Goal: Task Accomplishment & Management: Manage account settings

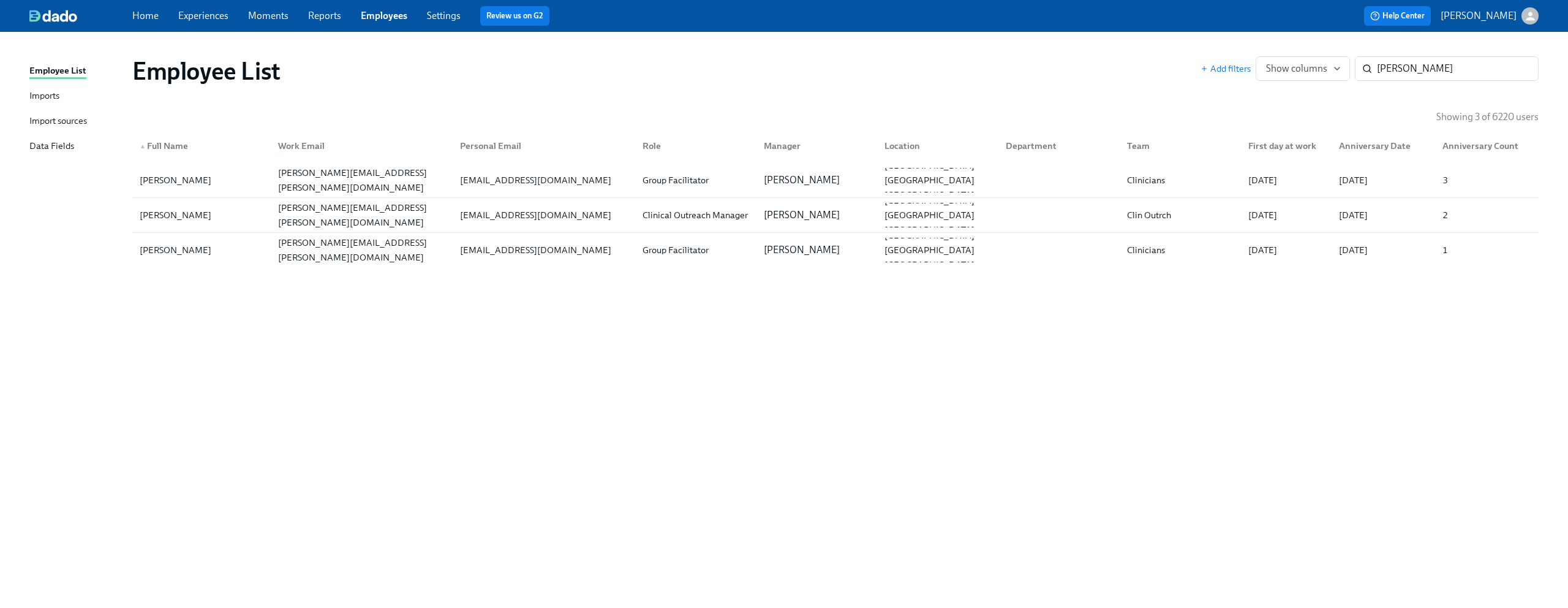
click at [1534, 13] on icon "button" at bounding box center [1531, 16] width 13 height 13
click at [1494, 66] on span "Switch organization..." at bounding box center [1471, 72] width 115 height 13
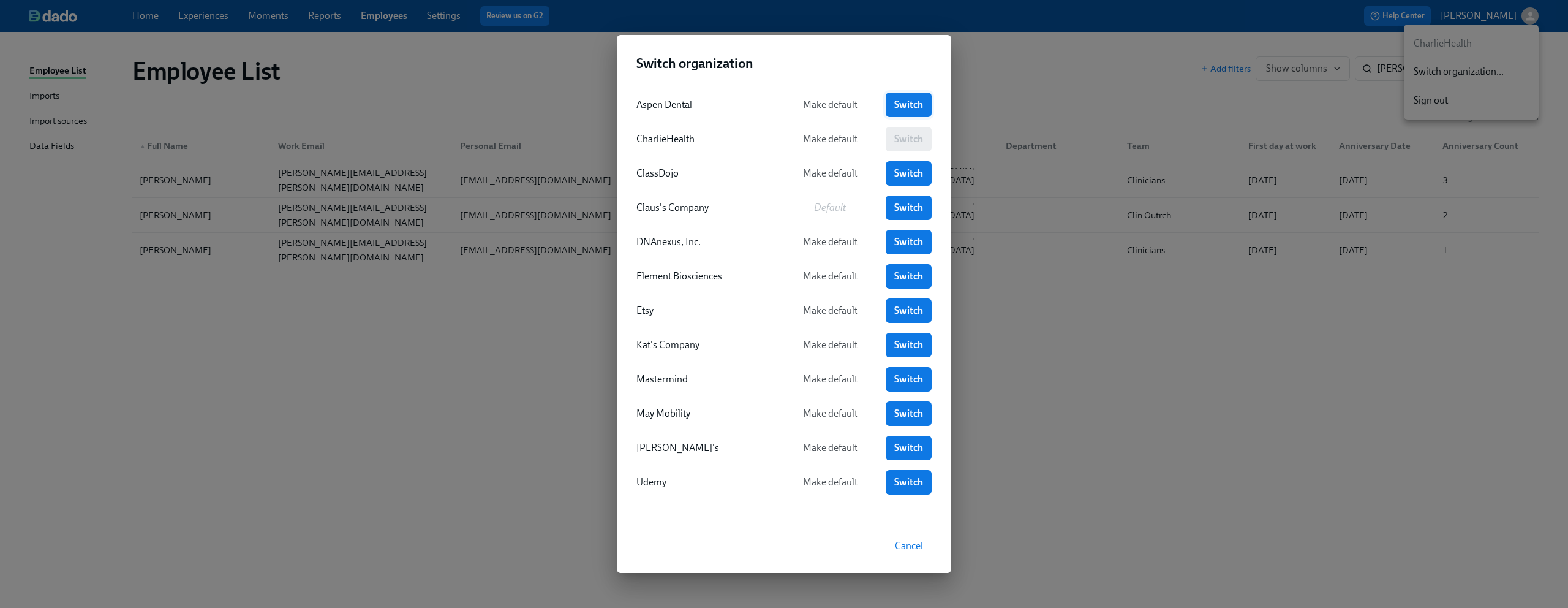
click at [900, 94] on link "Switch" at bounding box center [908, 105] width 46 height 25
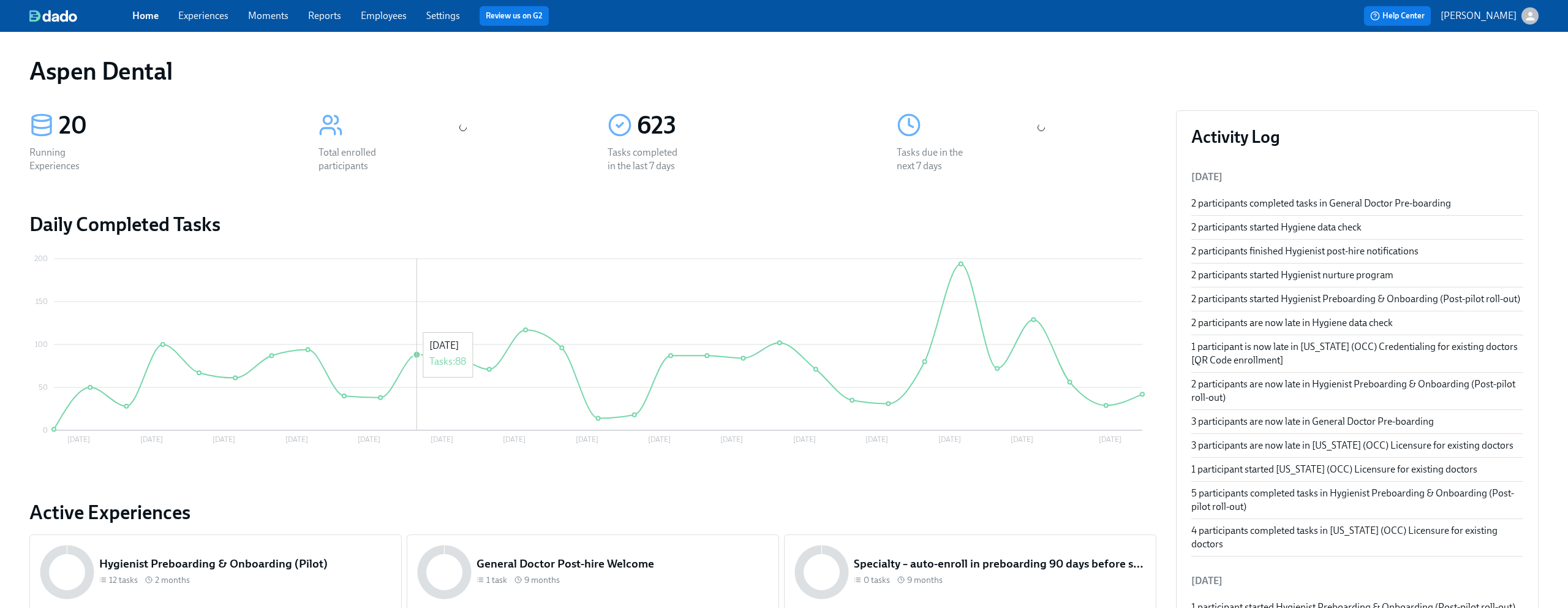
scroll to position [945, 0]
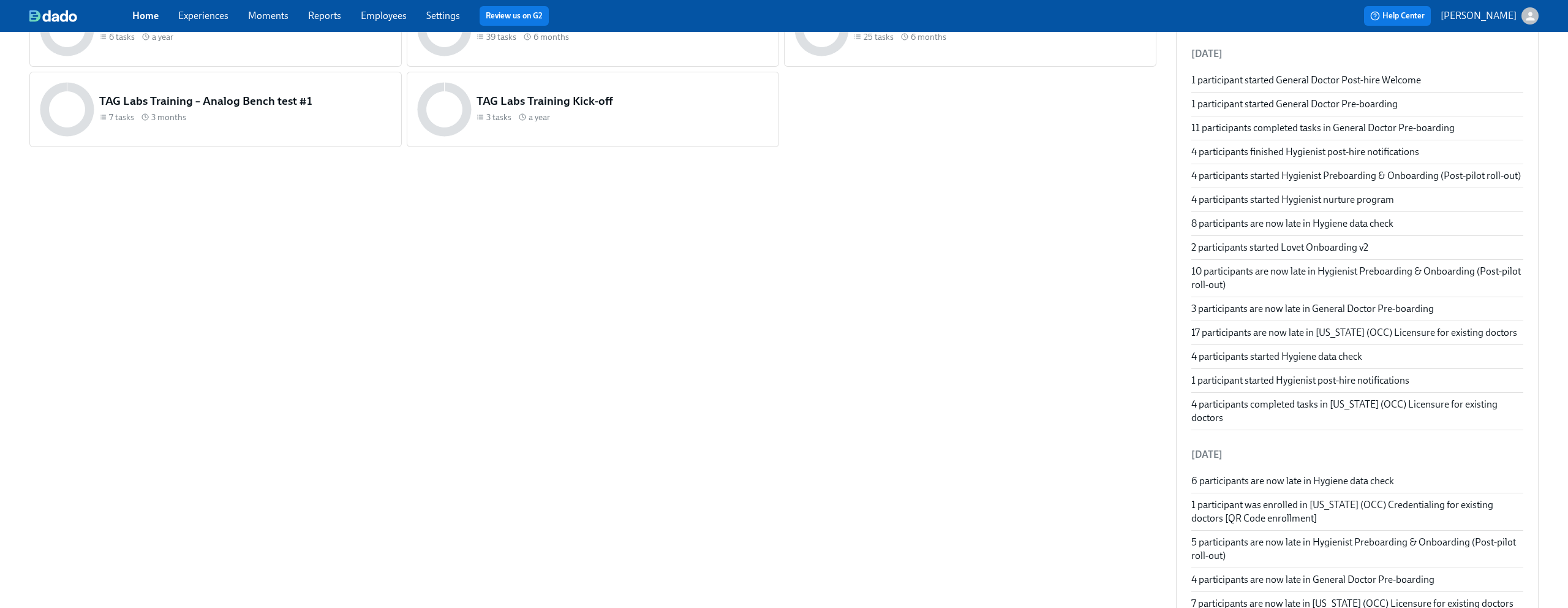
click at [143, 10] on link "Home" at bounding box center [146, 15] width 26 height 12
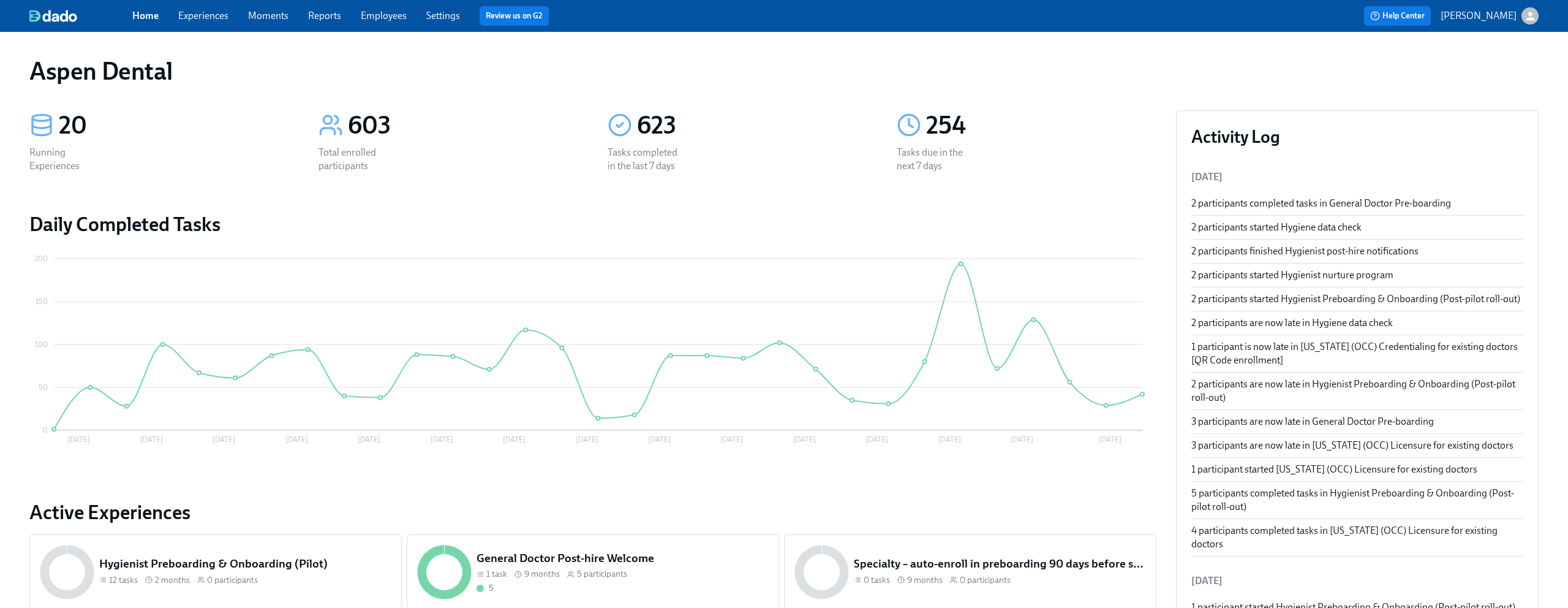
click at [382, 18] on link "Employees" at bounding box center [383, 15] width 46 height 12
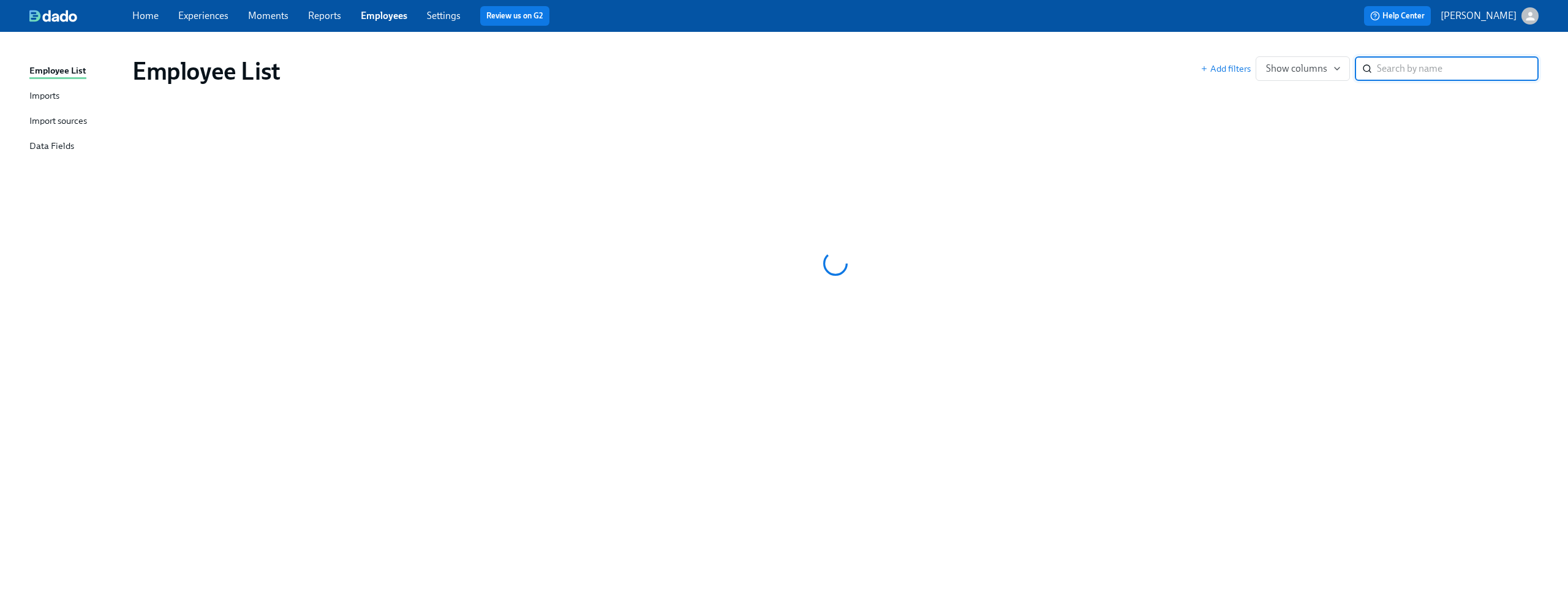
click at [1431, 70] on input "search" at bounding box center [1458, 69] width 162 height 25
click at [383, 230] on div "Employee List Add filters Show columns Dana Nemitz ​ Showing 0 of 10235 users ▲…" at bounding box center [784, 312] width 1509 height 532
click at [1412, 66] on input "Dana Nemitz" at bounding box center [1458, 69] width 162 height 25
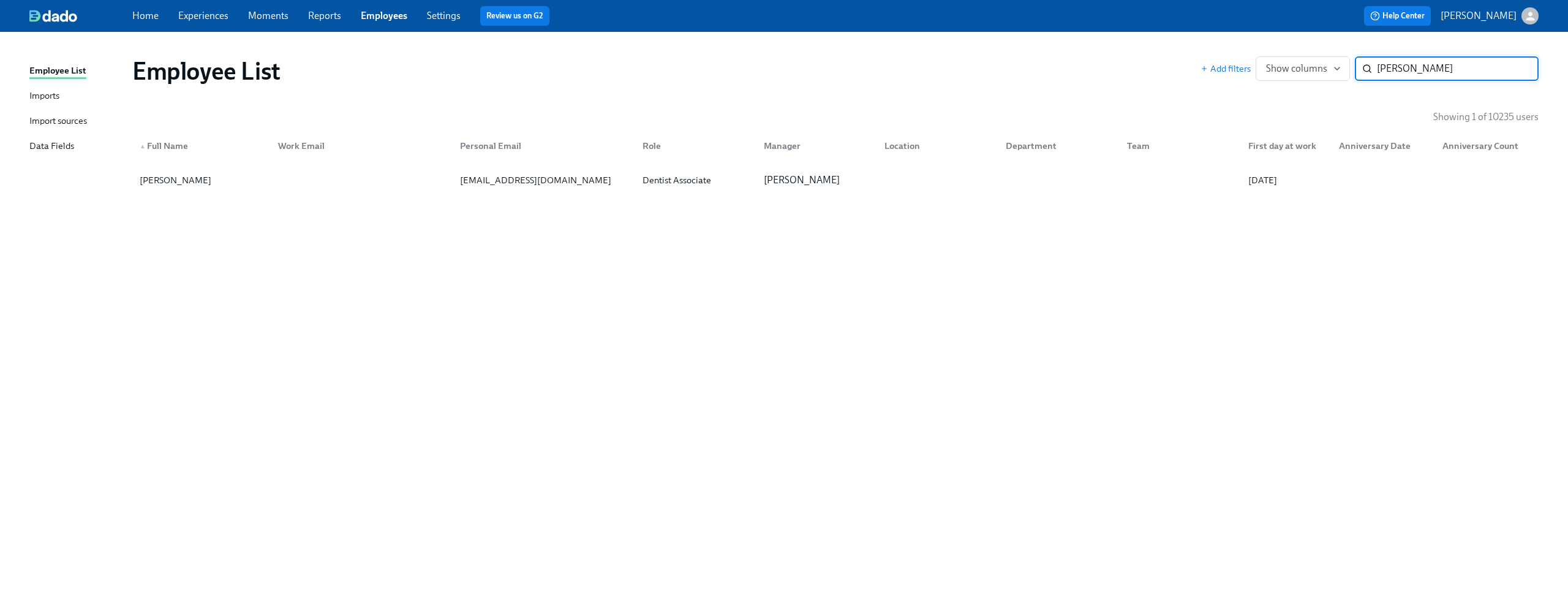
type input "Dana Bowers"
click at [167, 178] on div "Dana Bowers" at bounding box center [175, 180] width 81 height 15
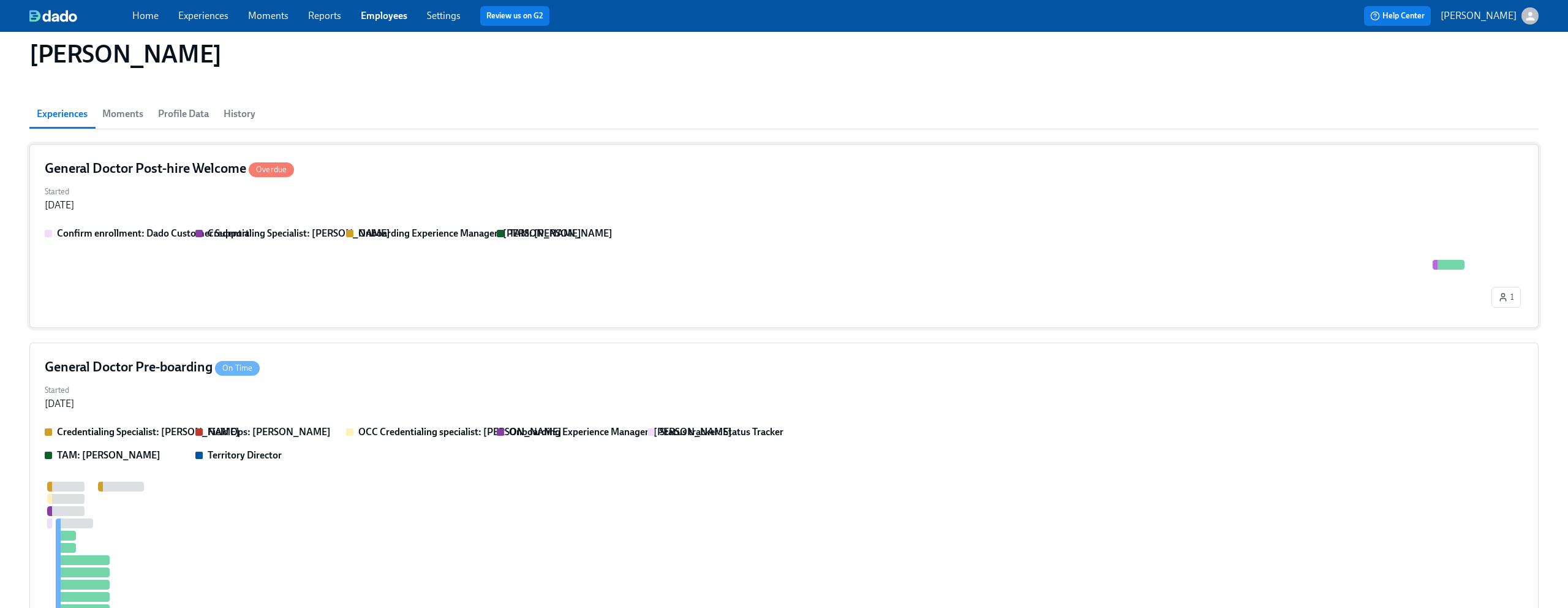
scroll to position [78, 0]
click at [195, 116] on span "Profile Data" at bounding box center [184, 116] width 51 height 17
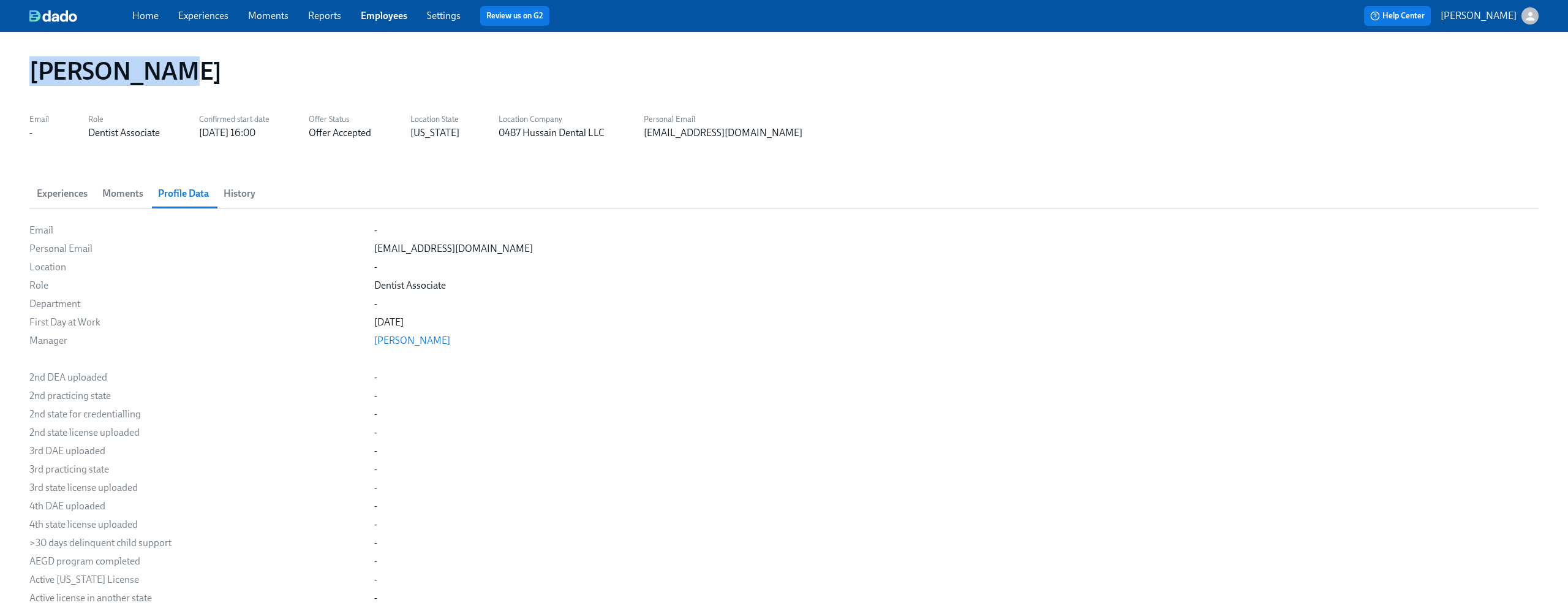
drag, startPoint x: 29, startPoint y: 79, endPoint x: 195, endPoint y: 86, distance: 166.1
click at [195, 86] on div "Dana Bowers" at bounding box center [784, 71] width 1529 height 49
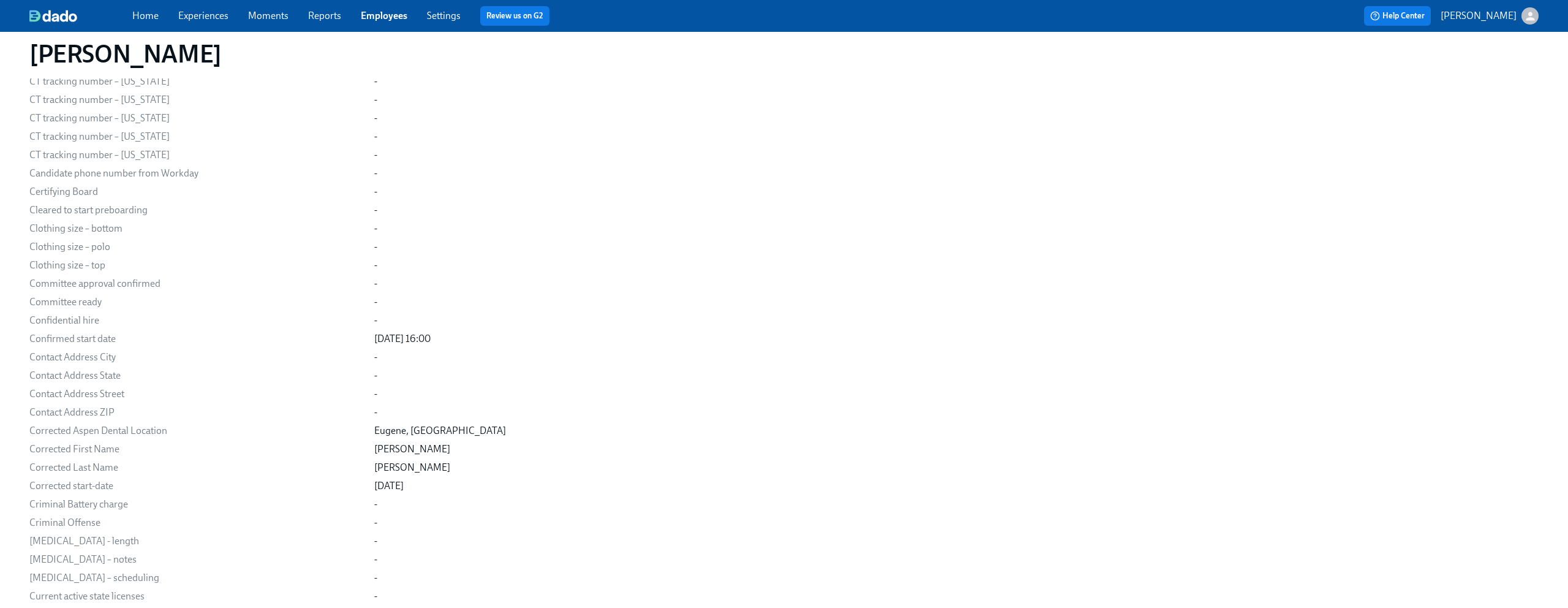
scroll to position [2822, 0]
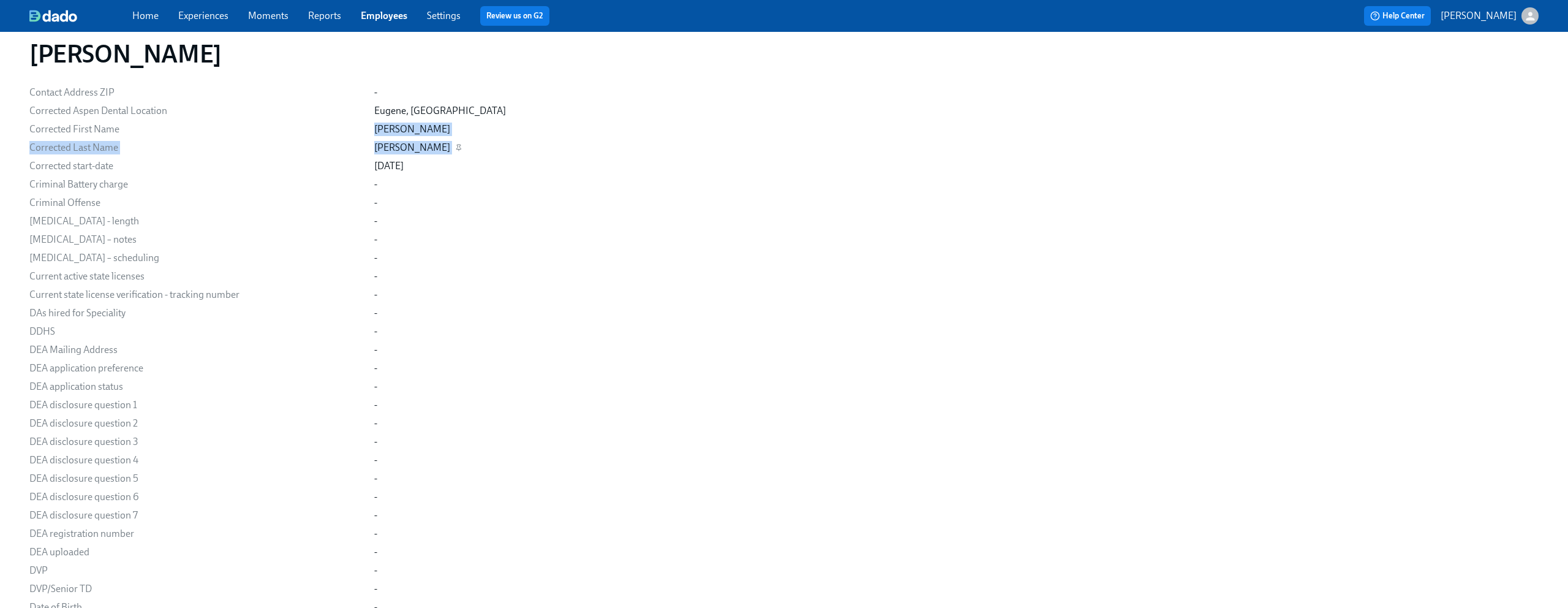
drag, startPoint x: 358, startPoint y: 129, endPoint x: 394, endPoint y: 151, distance: 42.2
click at [518, 239] on div "-" at bounding box center [957, 239] width 1164 height 13
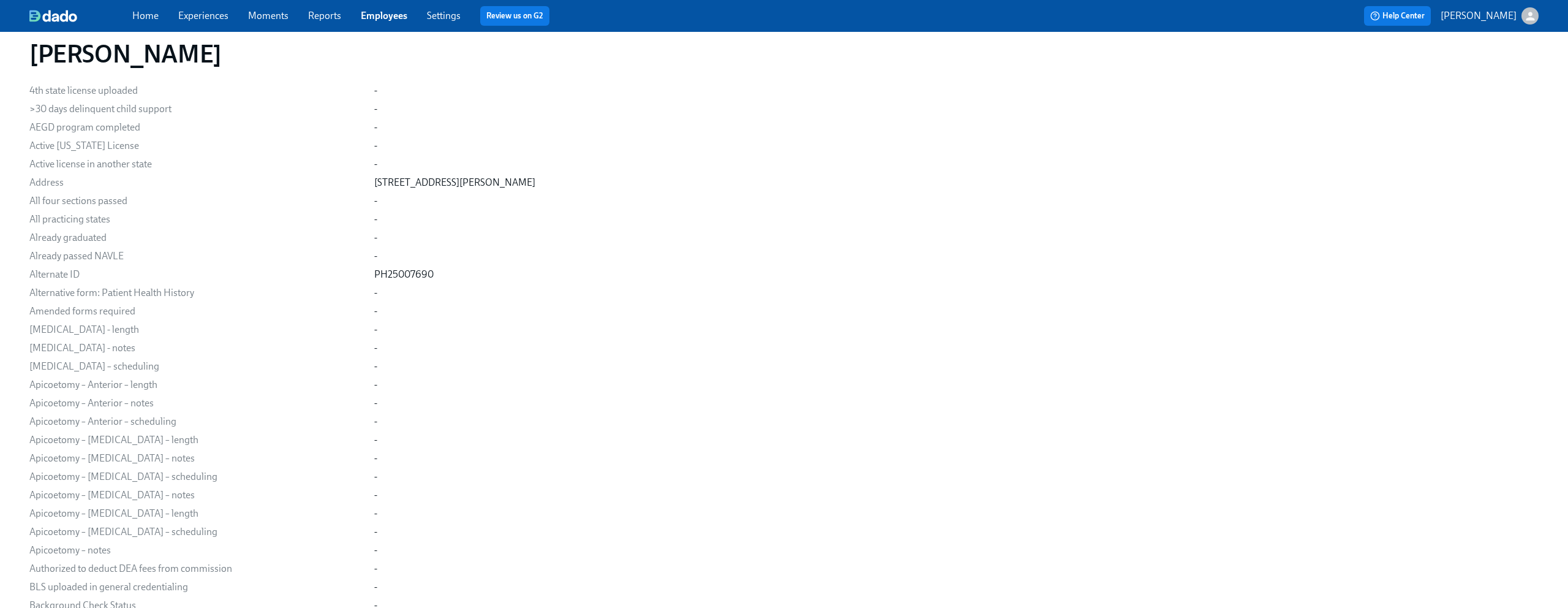
scroll to position [0, 0]
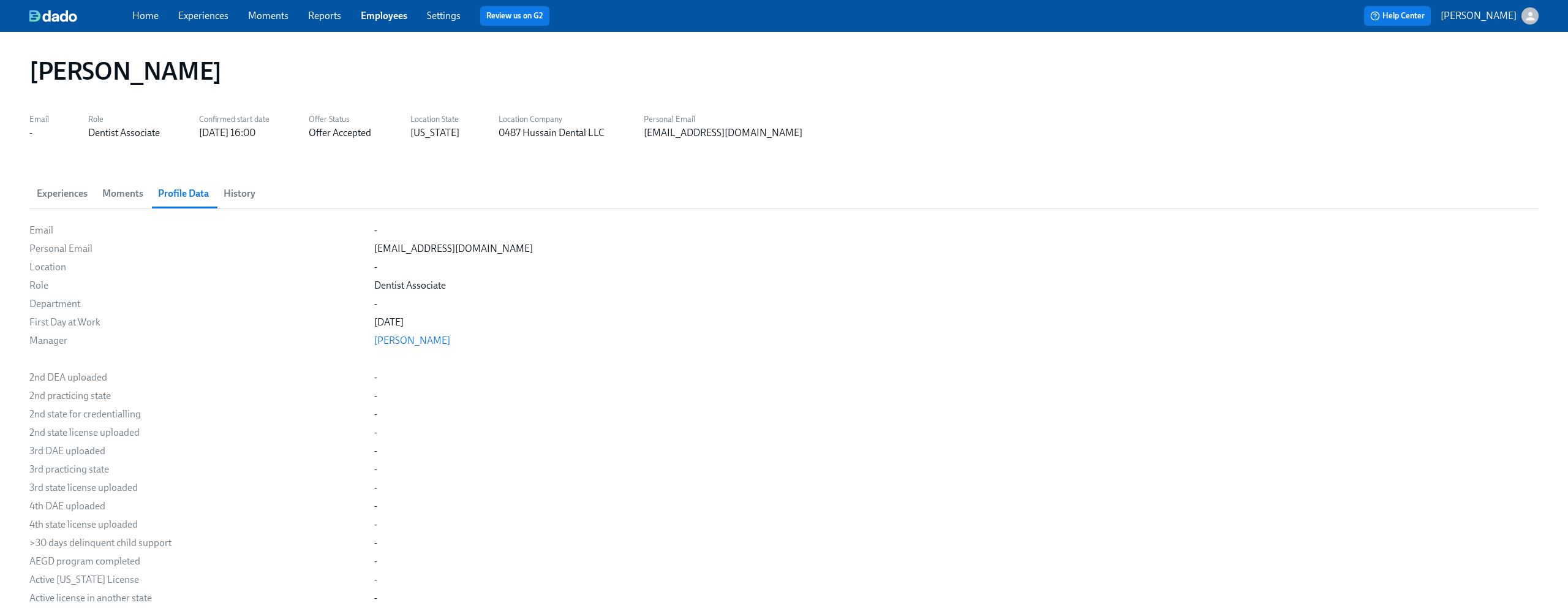
click at [389, 16] on link "Employees" at bounding box center [384, 15] width 47 height 12
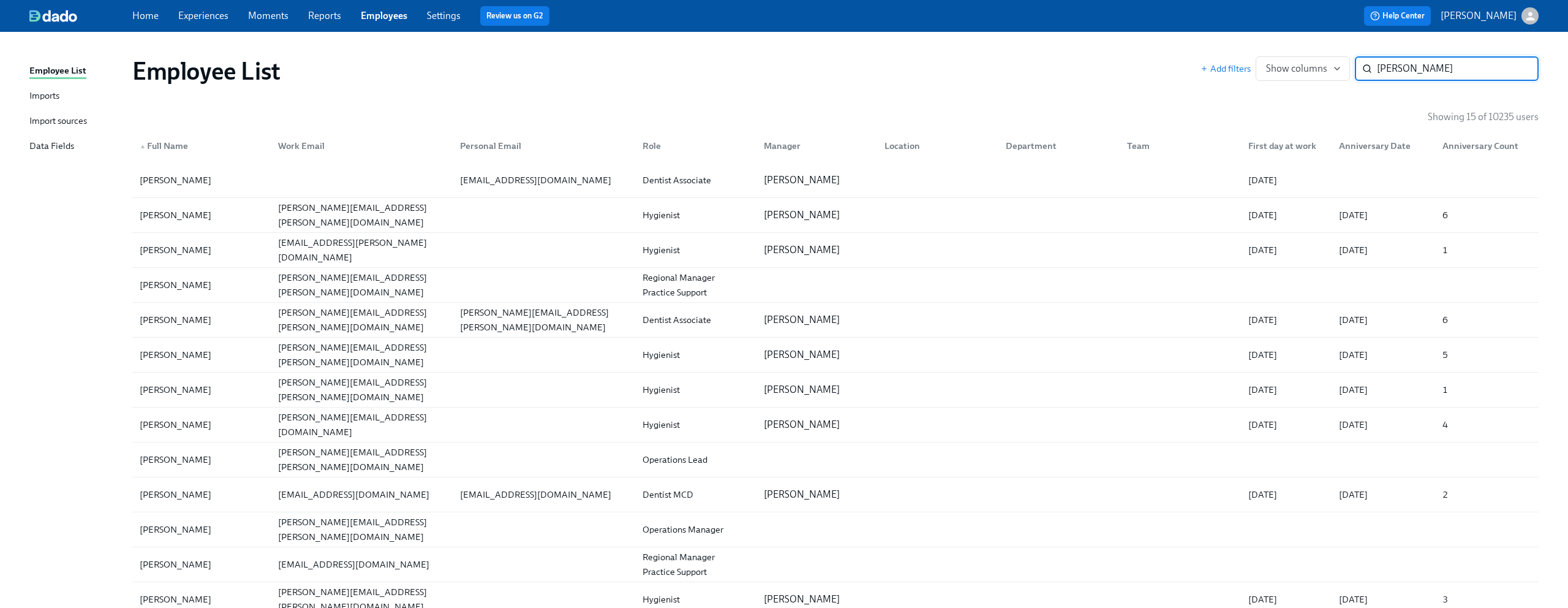
type input "dana"
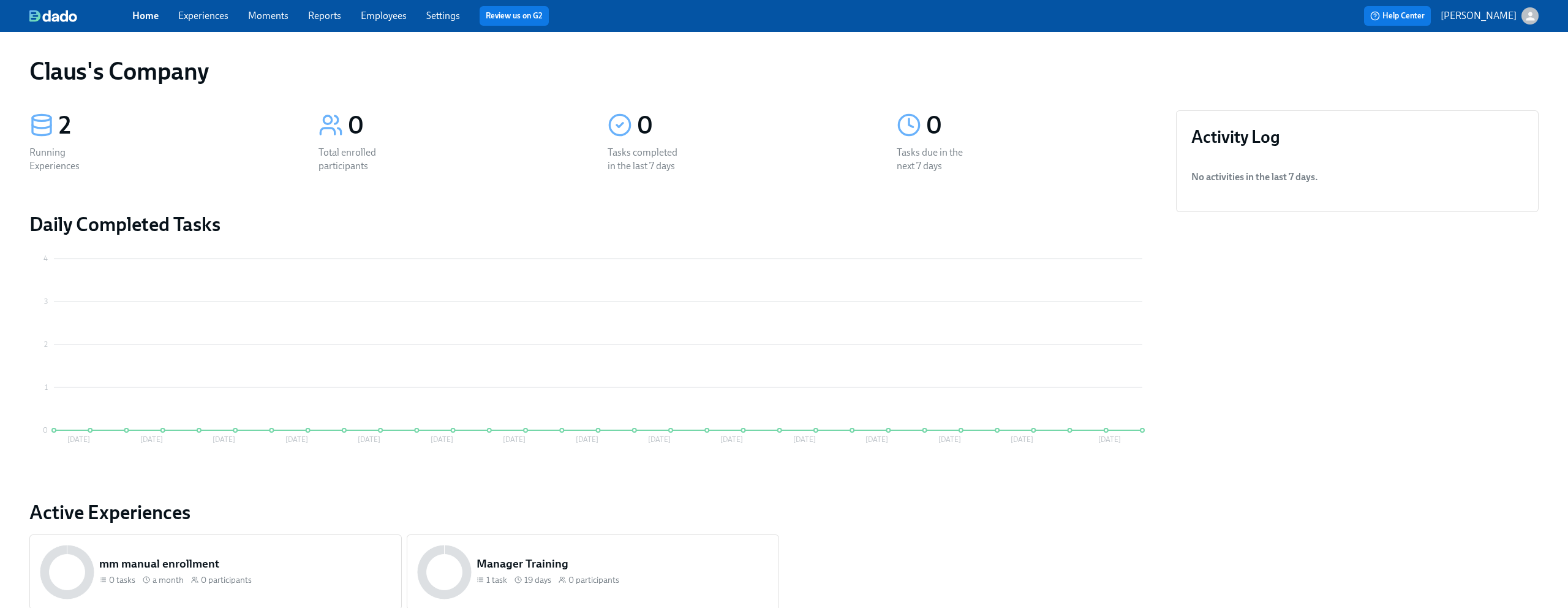
click at [1529, 18] on icon "button" at bounding box center [1530, 16] width 9 height 9
click at [1488, 74] on span "Switch organization..." at bounding box center [1471, 72] width 115 height 13
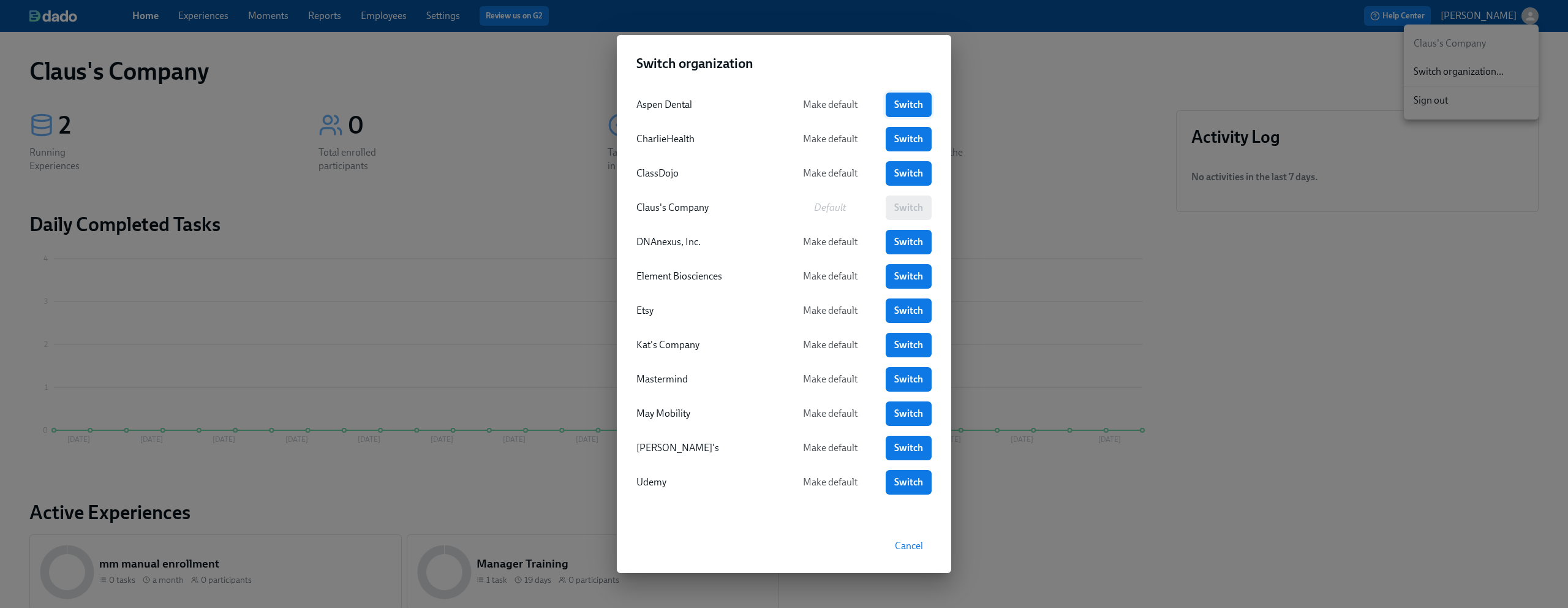
click at [902, 101] on span "Switch" at bounding box center [908, 105] width 29 height 12
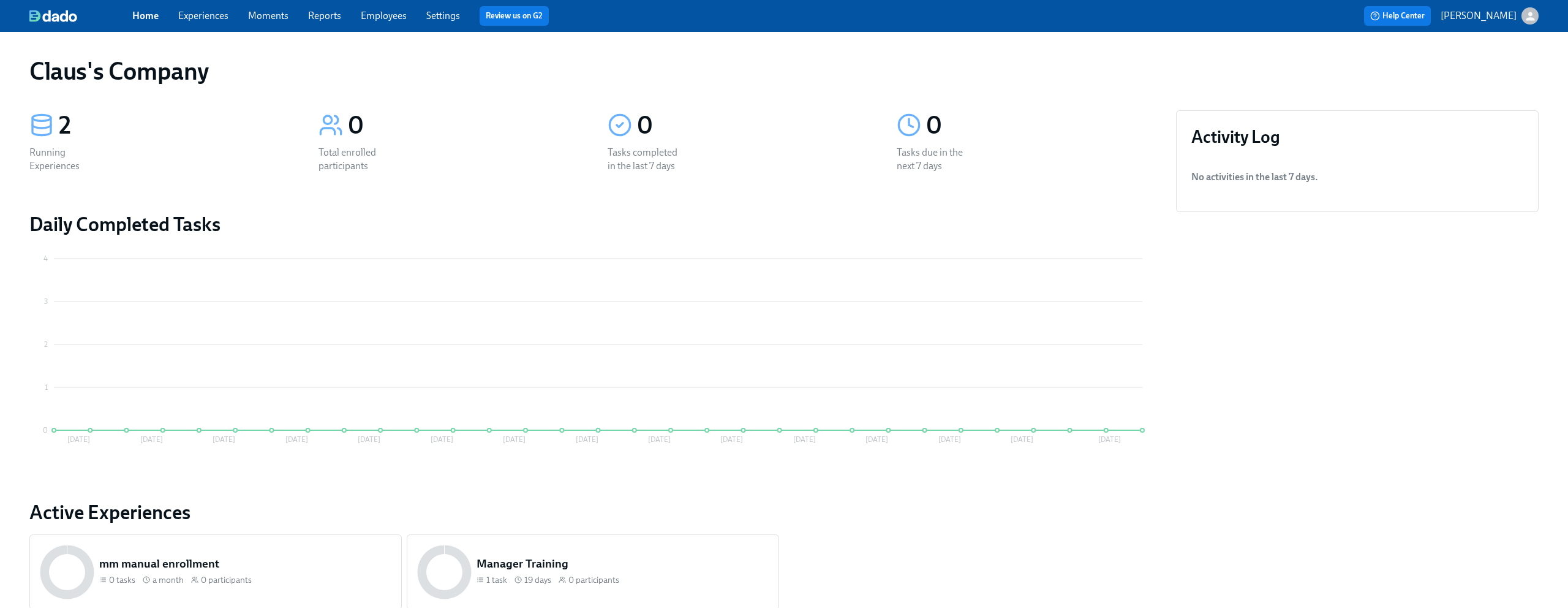
click at [1534, 17] on icon "button" at bounding box center [1531, 16] width 13 height 13
click at [1494, 74] on span "Switch organization..." at bounding box center [1471, 72] width 115 height 13
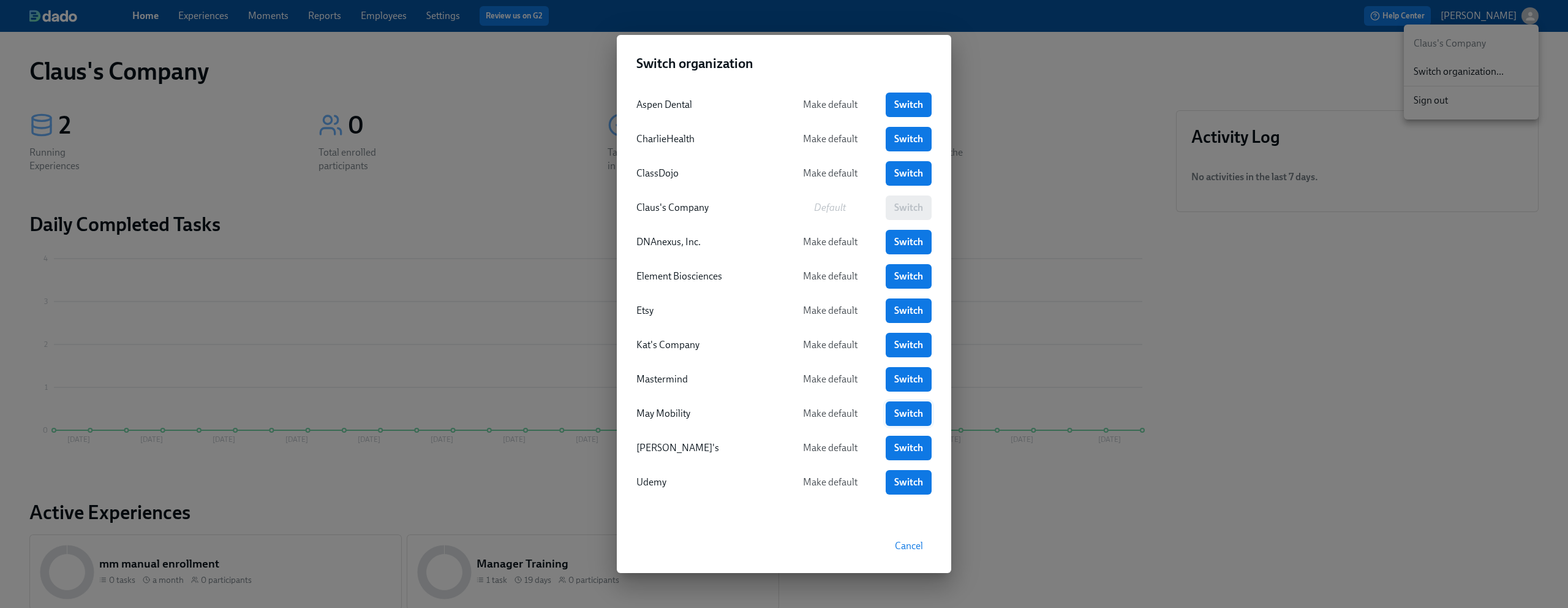
click at [914, 421] on link "Switch" at bounding box center [908, 414] width 46 height 25
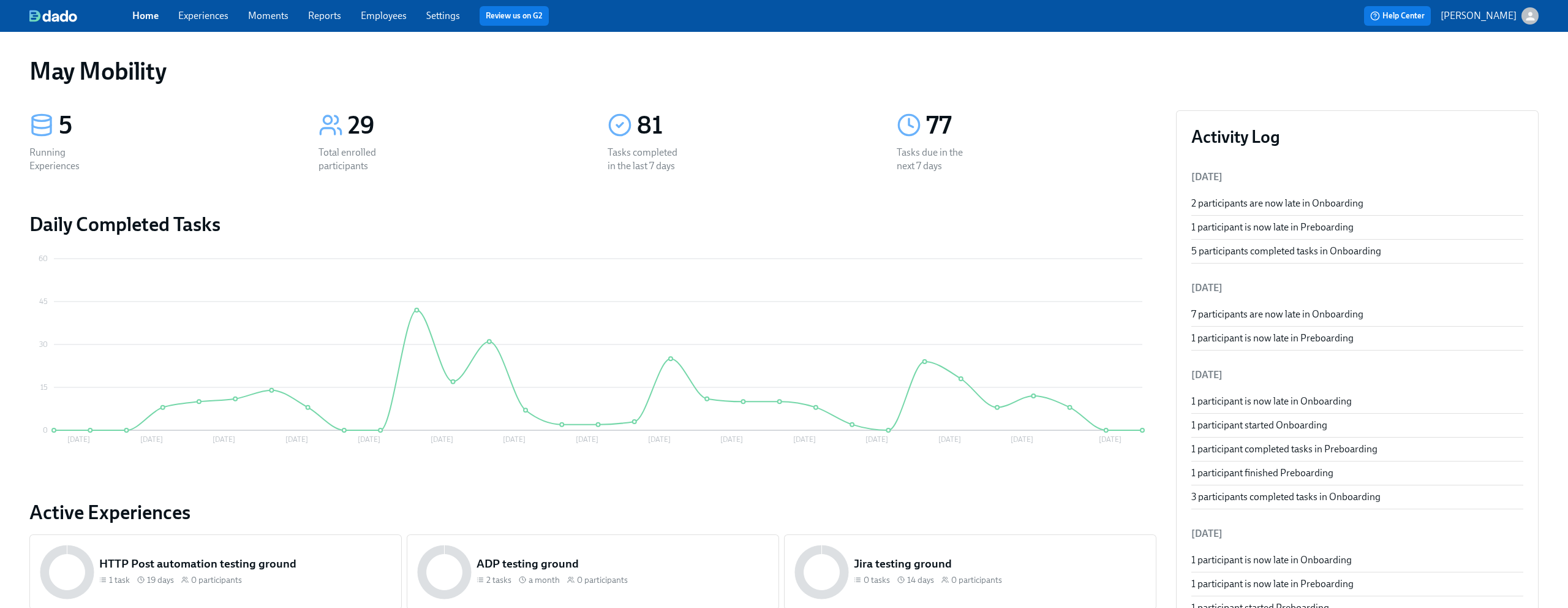
click at [336, 16] on link "Reports" at bounding box center [324, 15] width 33 height 12
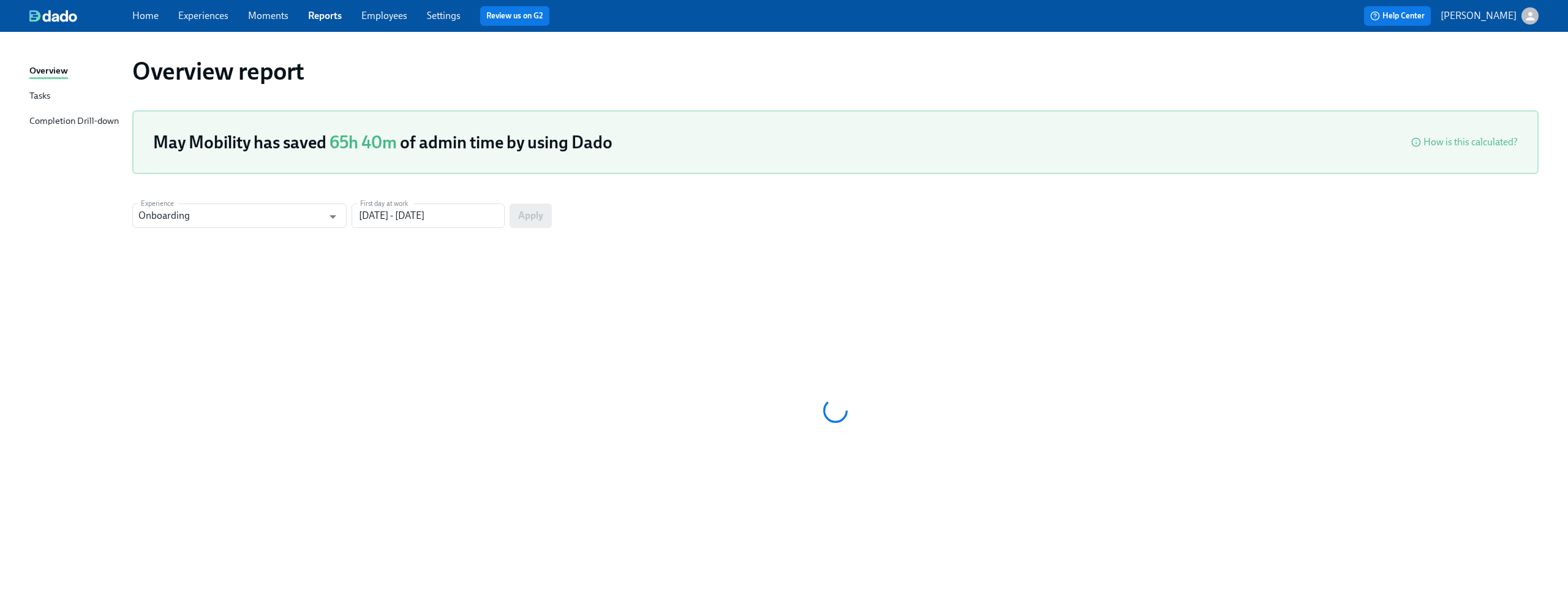
click at [257, 13] on link "Moments" at bounding box center [268, 15] width 40 height 12
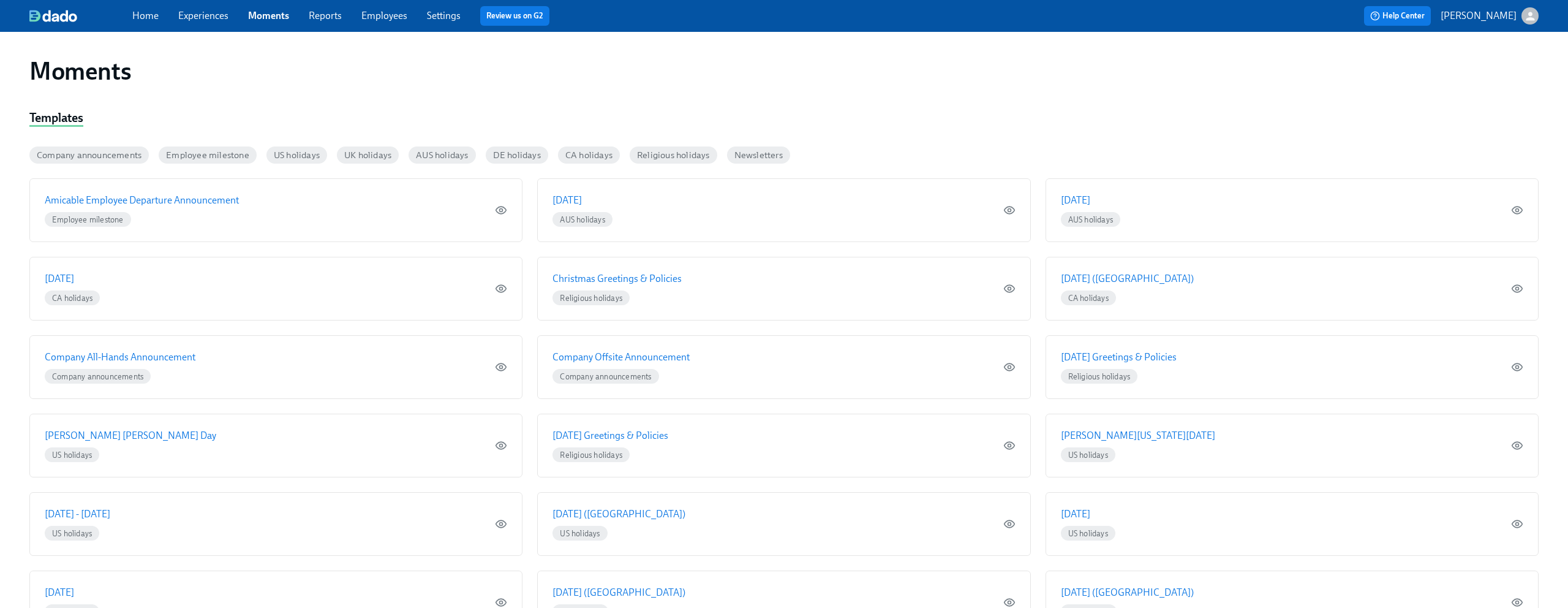
click at [333, 20] on link "Reports" at bounding box center [325, 15] width 33 height 12
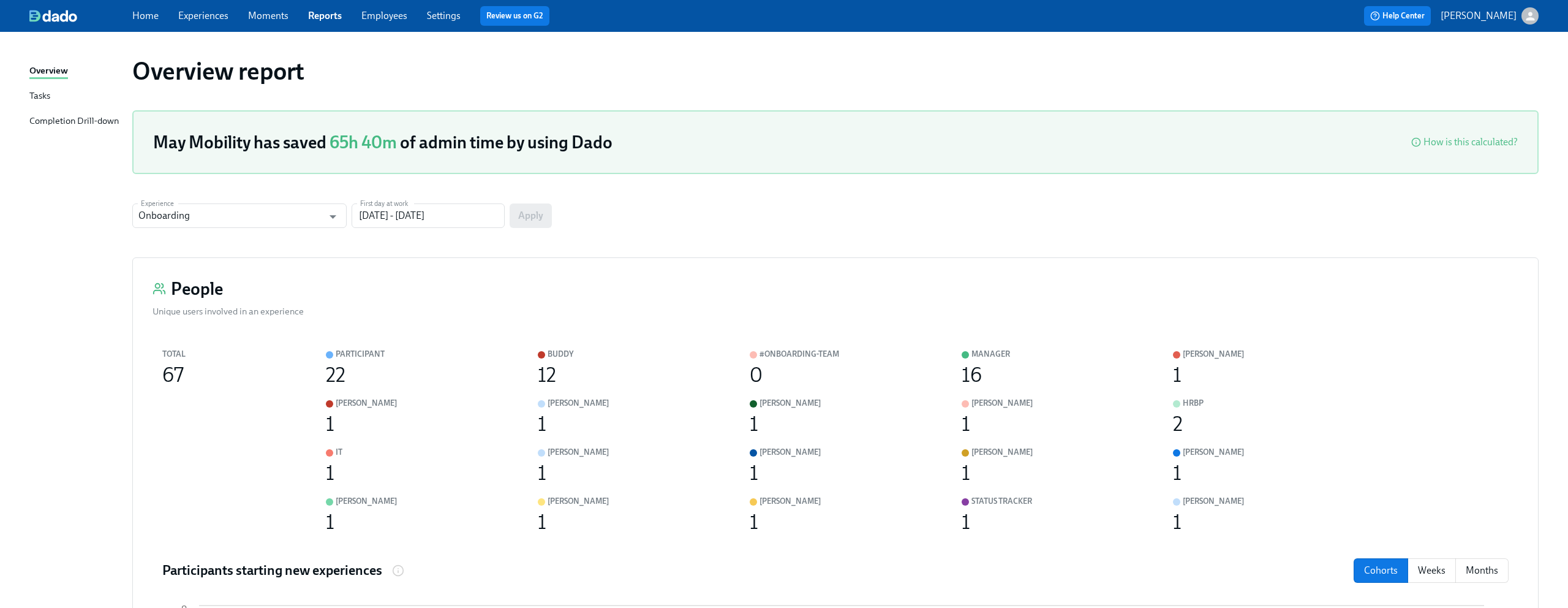
click at [274, 17] on link "Moments" at bounding box center [268, 15] width 40 height 12
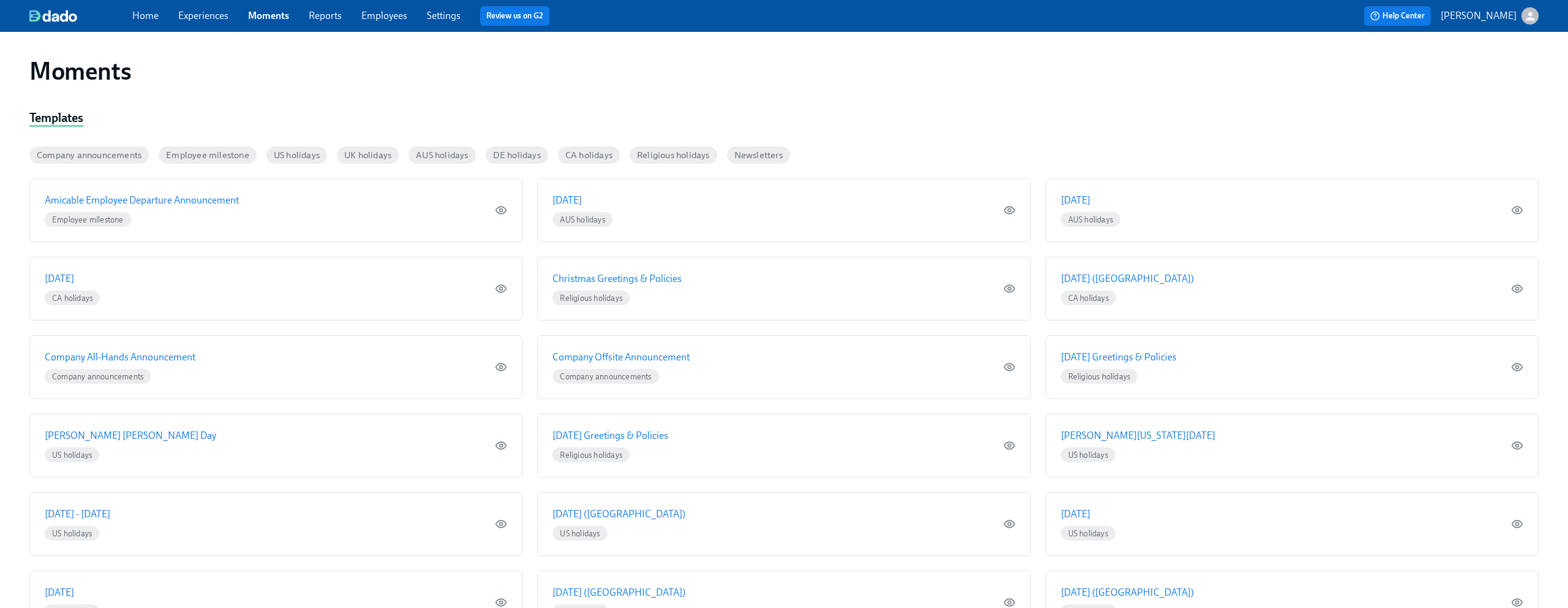
click at [310, 15] on link "Reports" at bounding box center [325, 15] width 33 height 12
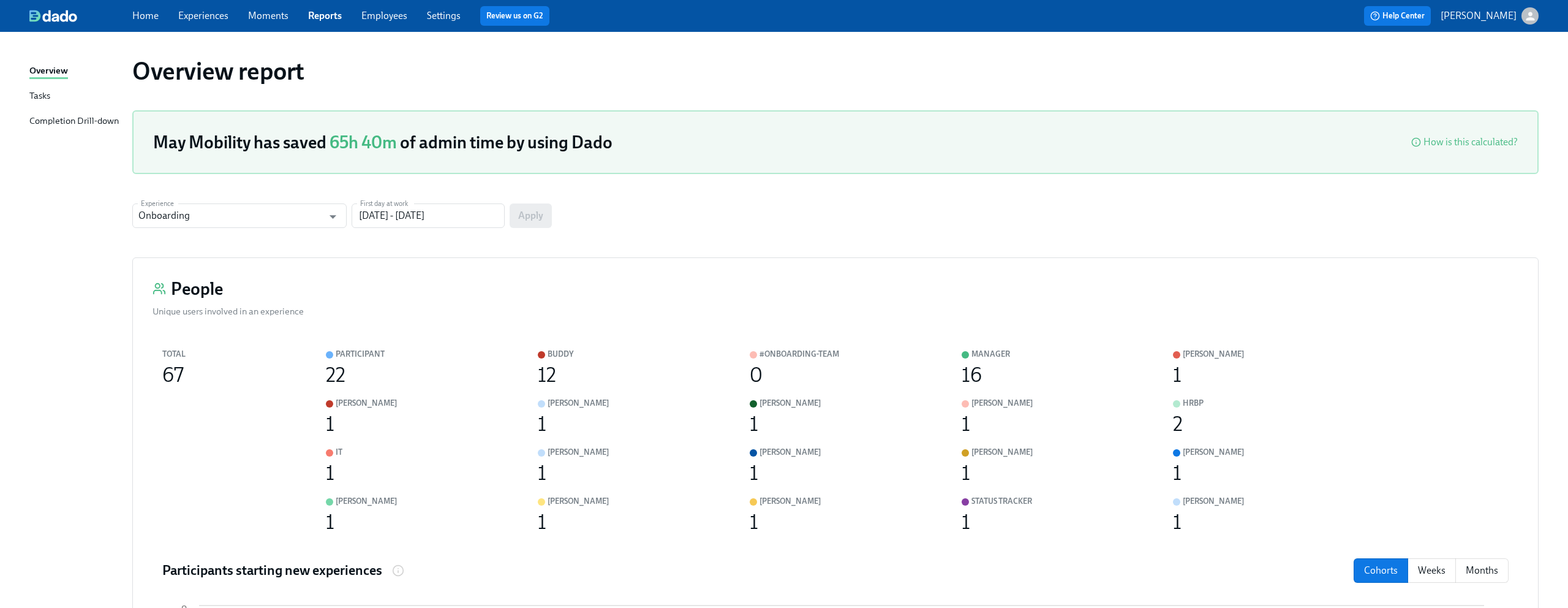
click at [278, 17] on link "Moments" at bounding box center [268, 15] width 40 height 12
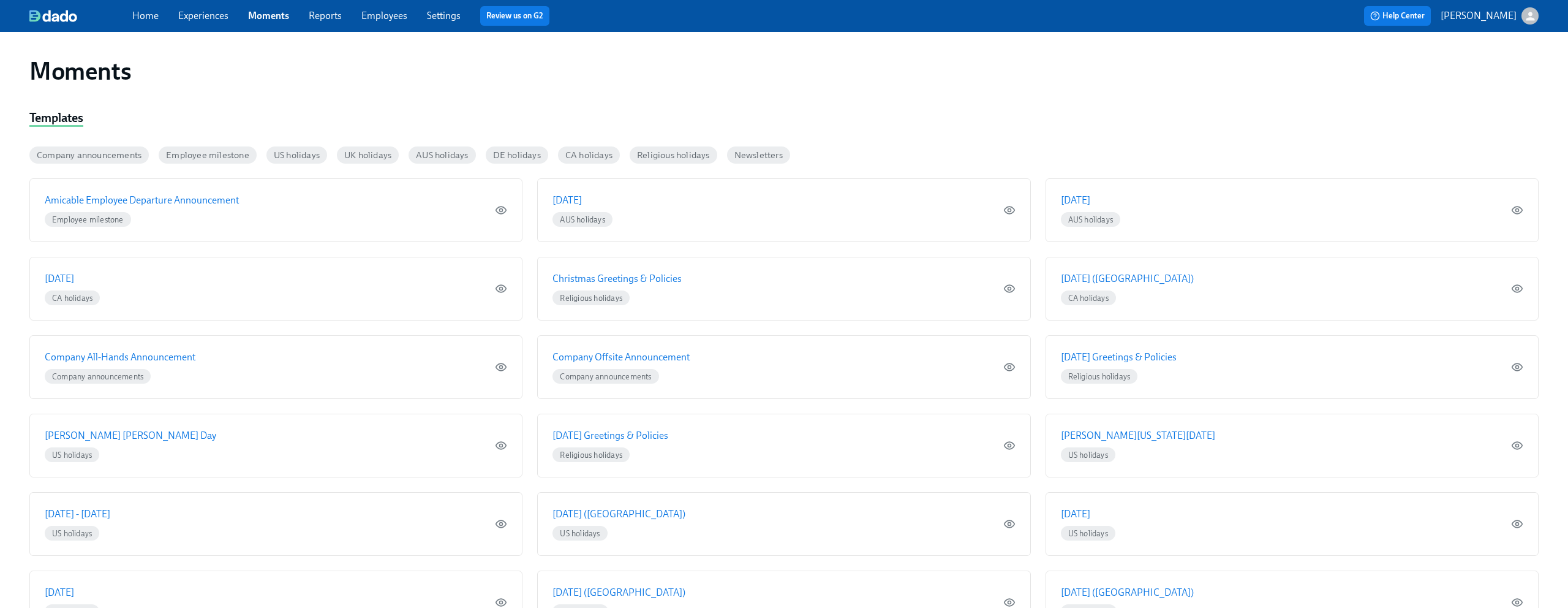
click at [216, 19] on link "Experiences" at bounding box center [203, 15] width 50 height 12
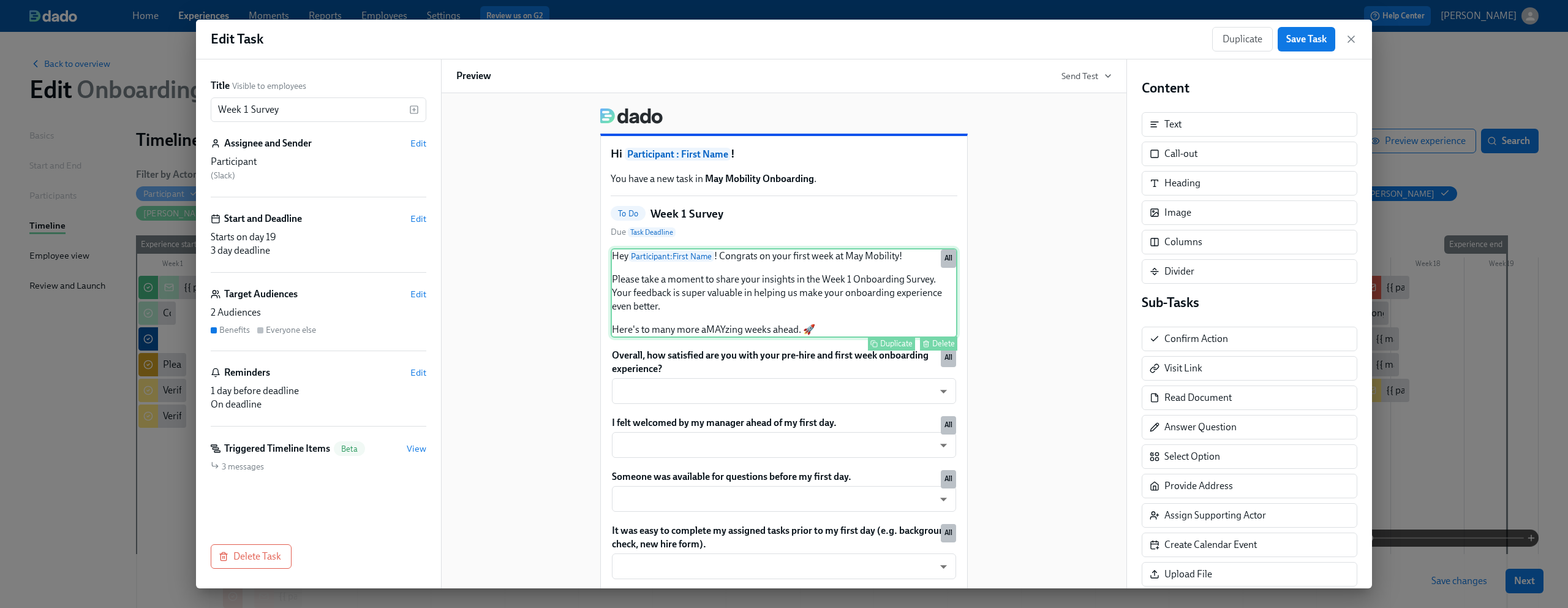
click at [773, 298] on div "Hey Participant : First Name ! Congrats on your first week at May Mobility! Ple…" at bounding box center [784, 293] width 347 height 89
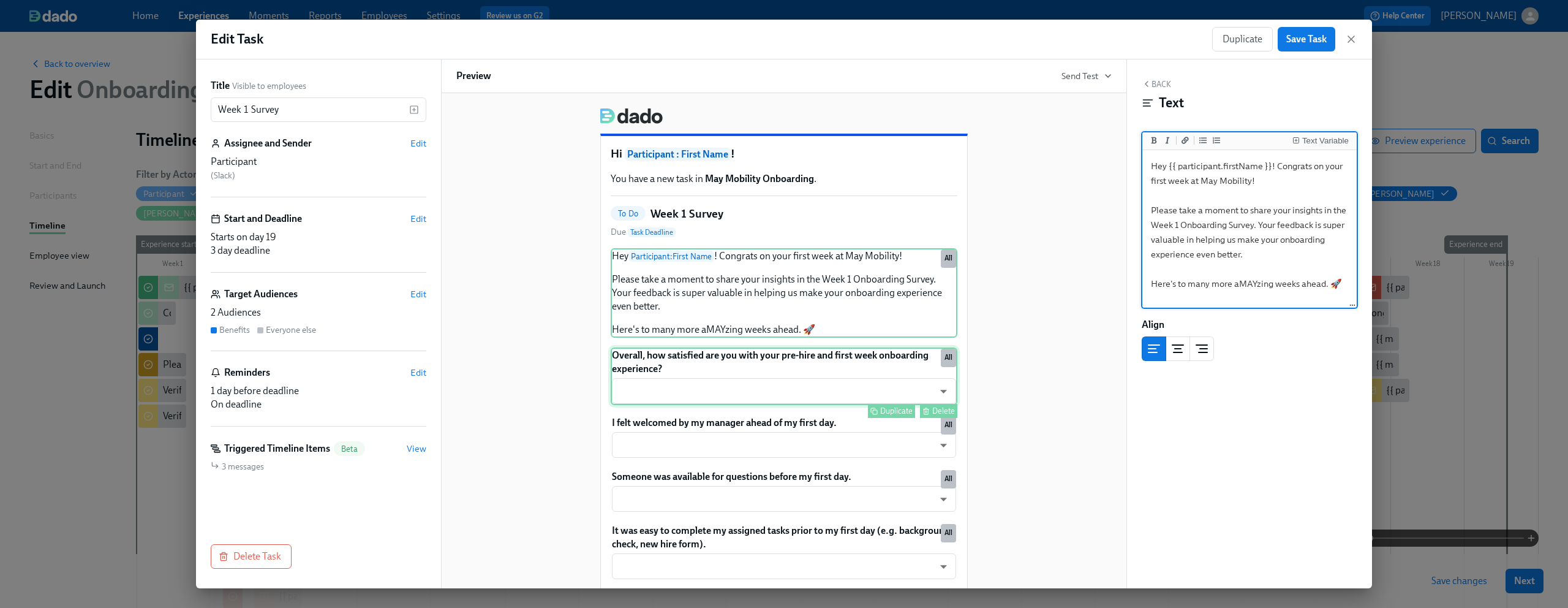
click at [746, 367] on div "Overall, how satisfied are you with your pre-hire and first week onboarding exp…" at bounding box center [784, 376] width 347 height 58
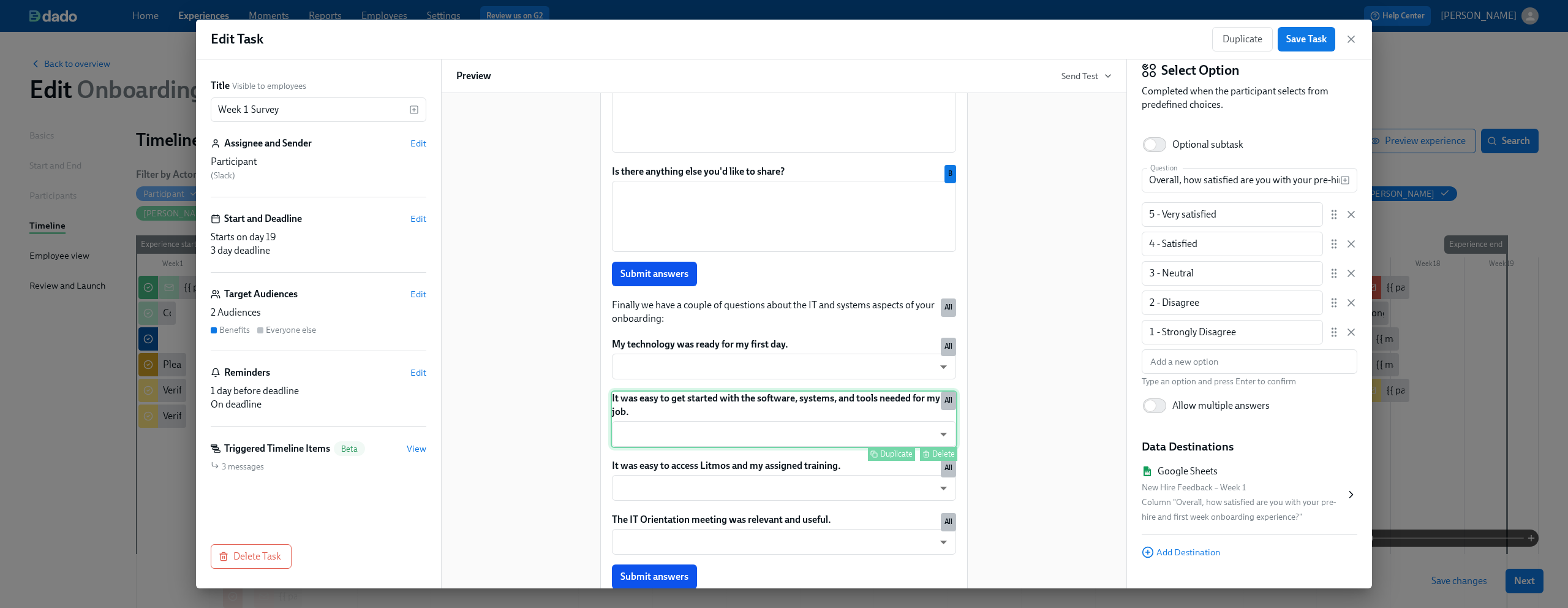
scroll to position [1070, 0]
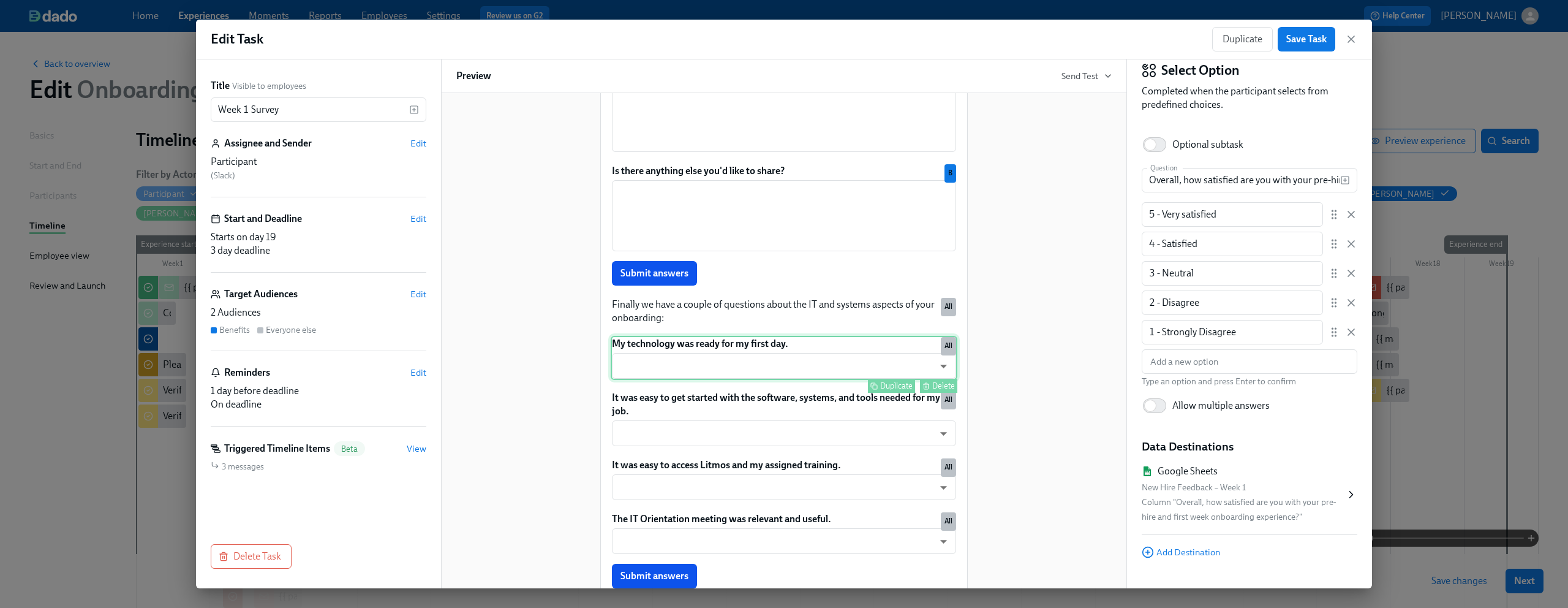
click at [827, 364] on div "My technology was ready for my first day. ​ ​ Duplicate Delete All" at bounding box center [784, 358] width 347 height 44
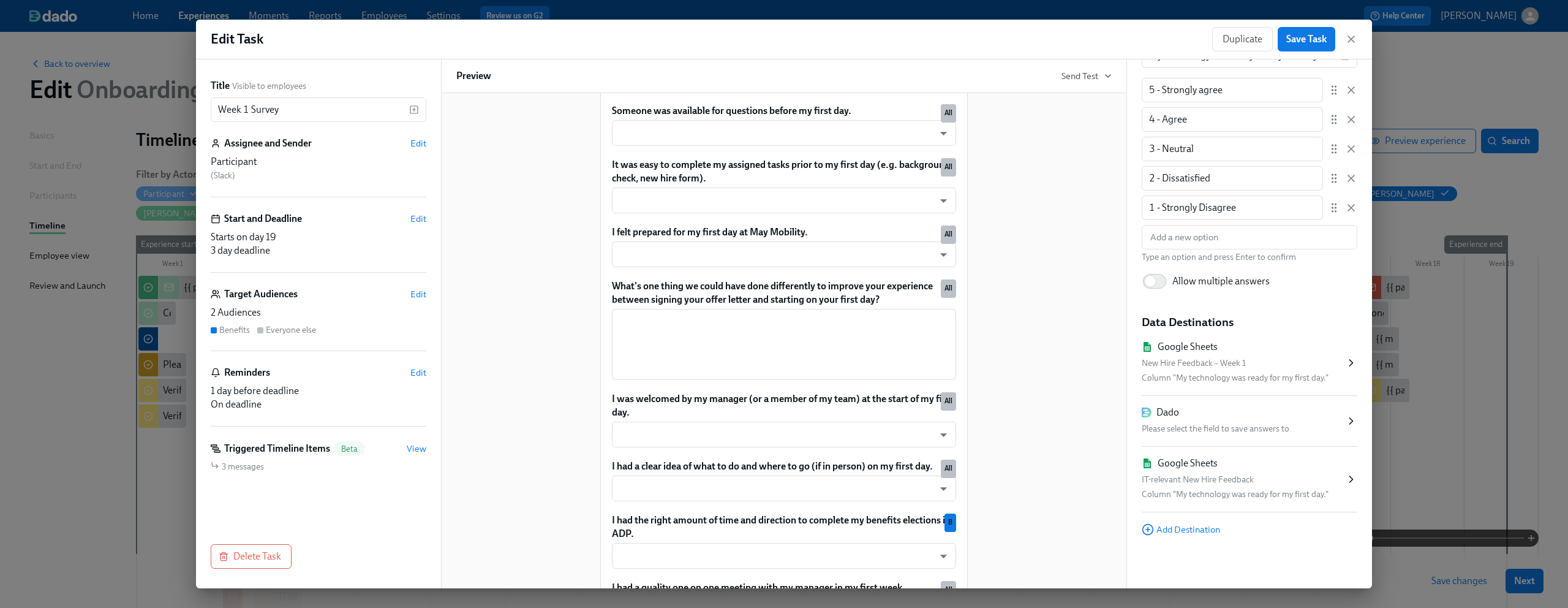
scroll to position [295, 0]
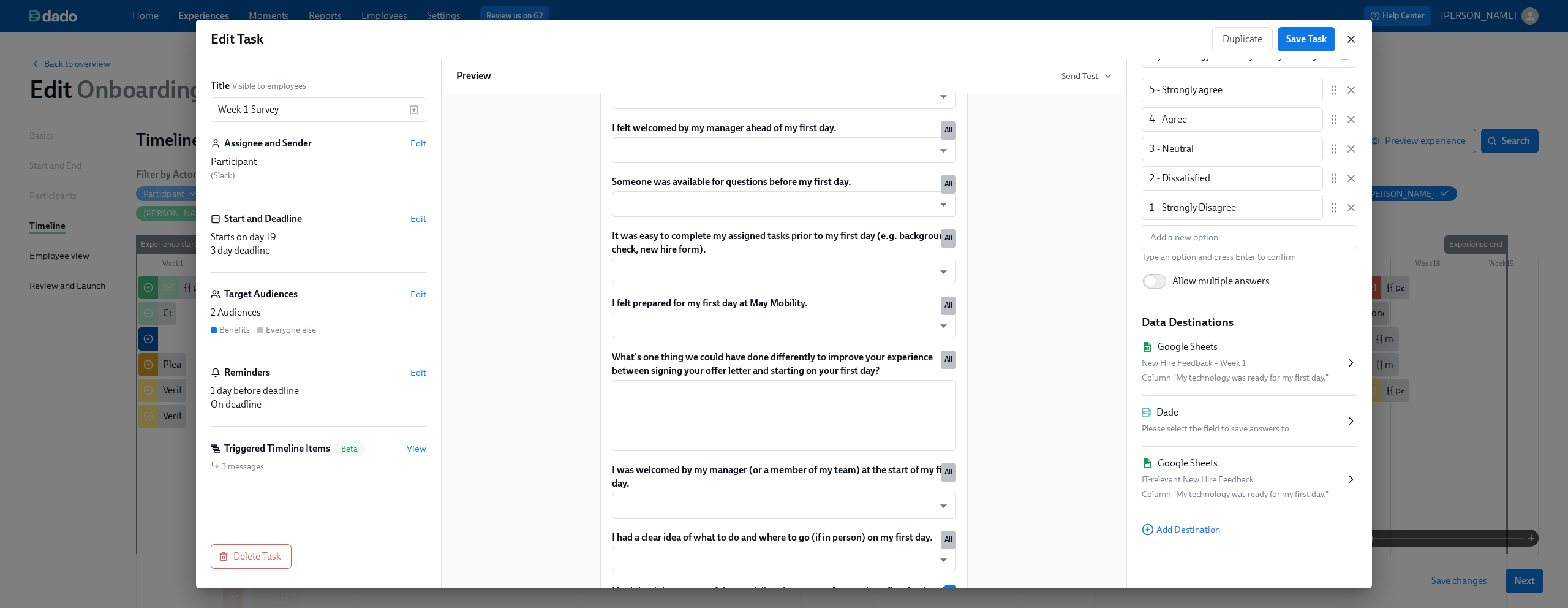
click at [1356, 40] on icon "button" at bounding box center [1351, 39] width 12 height 12
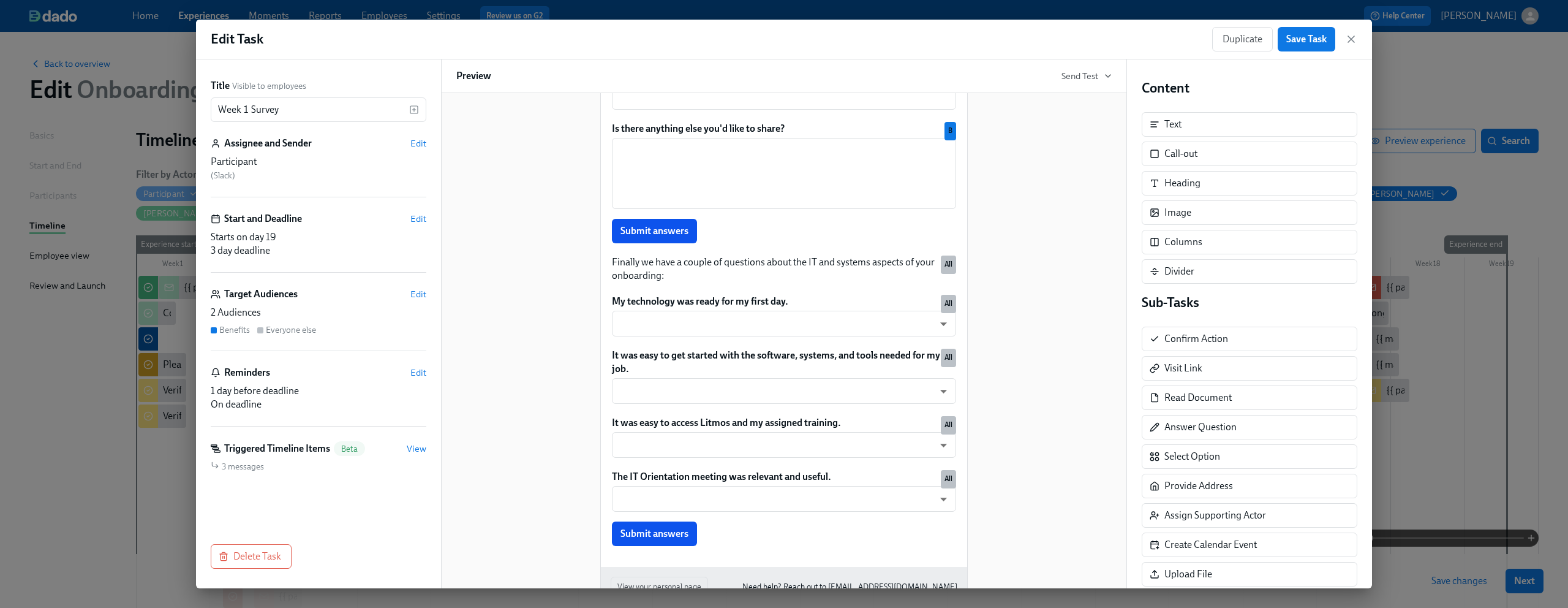
scroll to position [1175, 0]
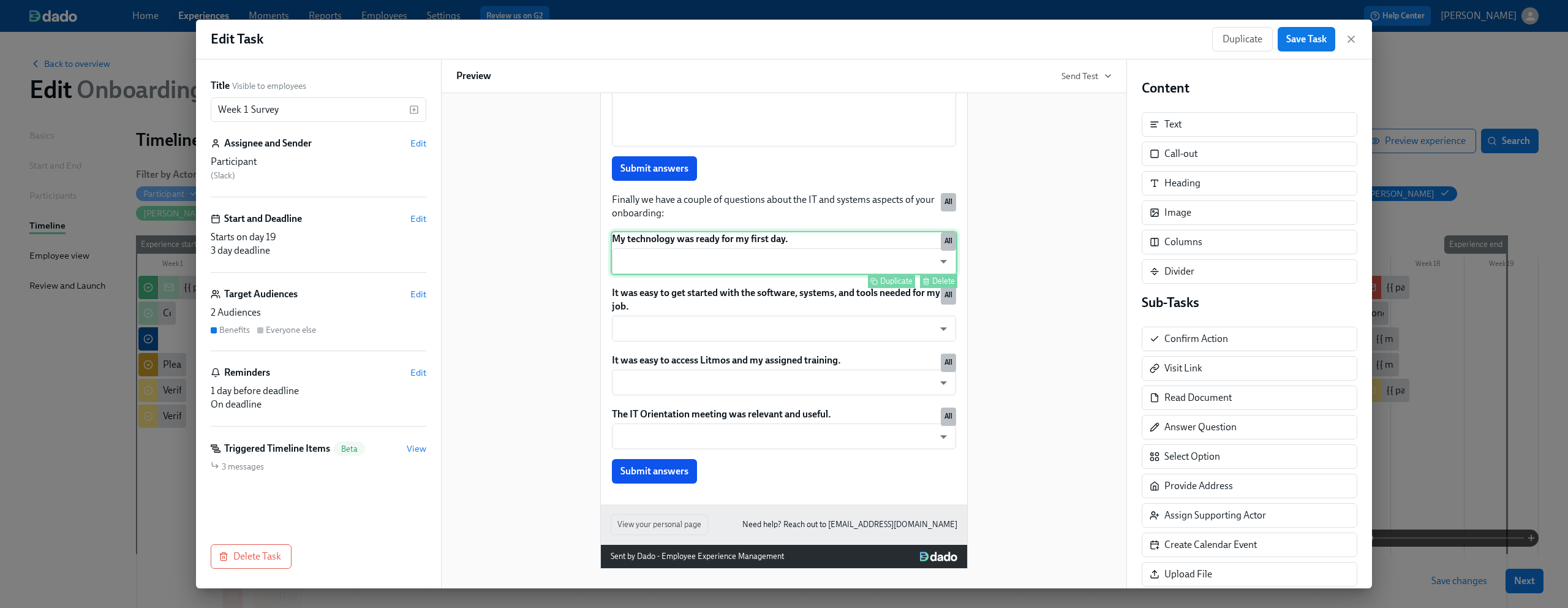
click at [807, 243] on div "My technology was ready for my first day. ​ ​ Duplicate Delete All" at bounding box center [784, 253] width 347 height 44
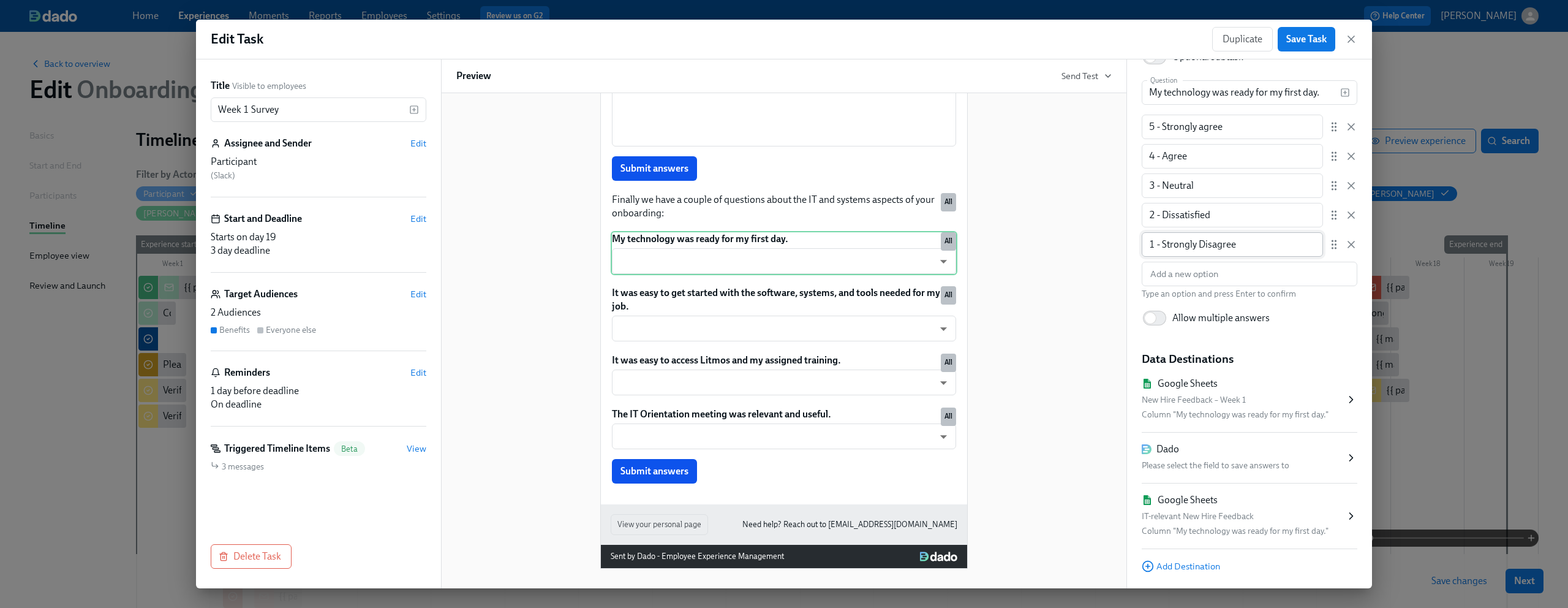
scroll to position [157, 0]
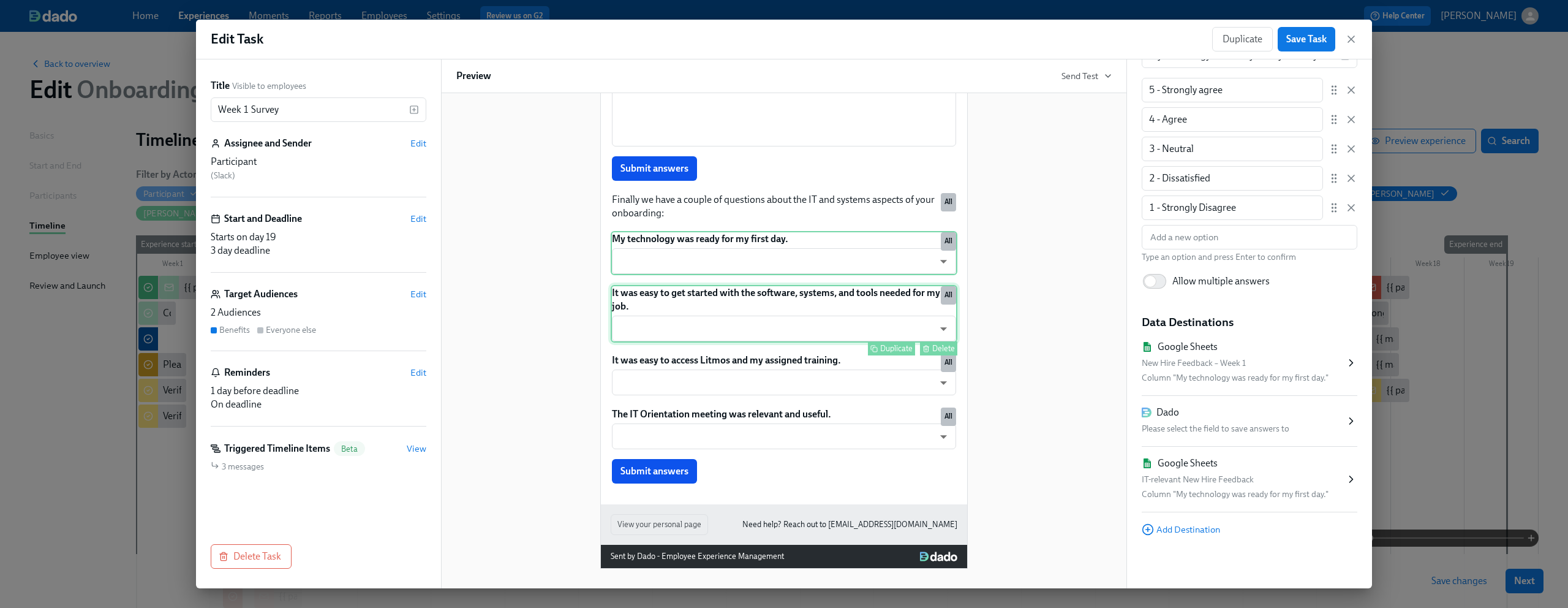
click at [744, 340] on div "It was easy to get started with the software, systems, and tools needed for my …" at bounding box center [784, 313] width 347 height 58
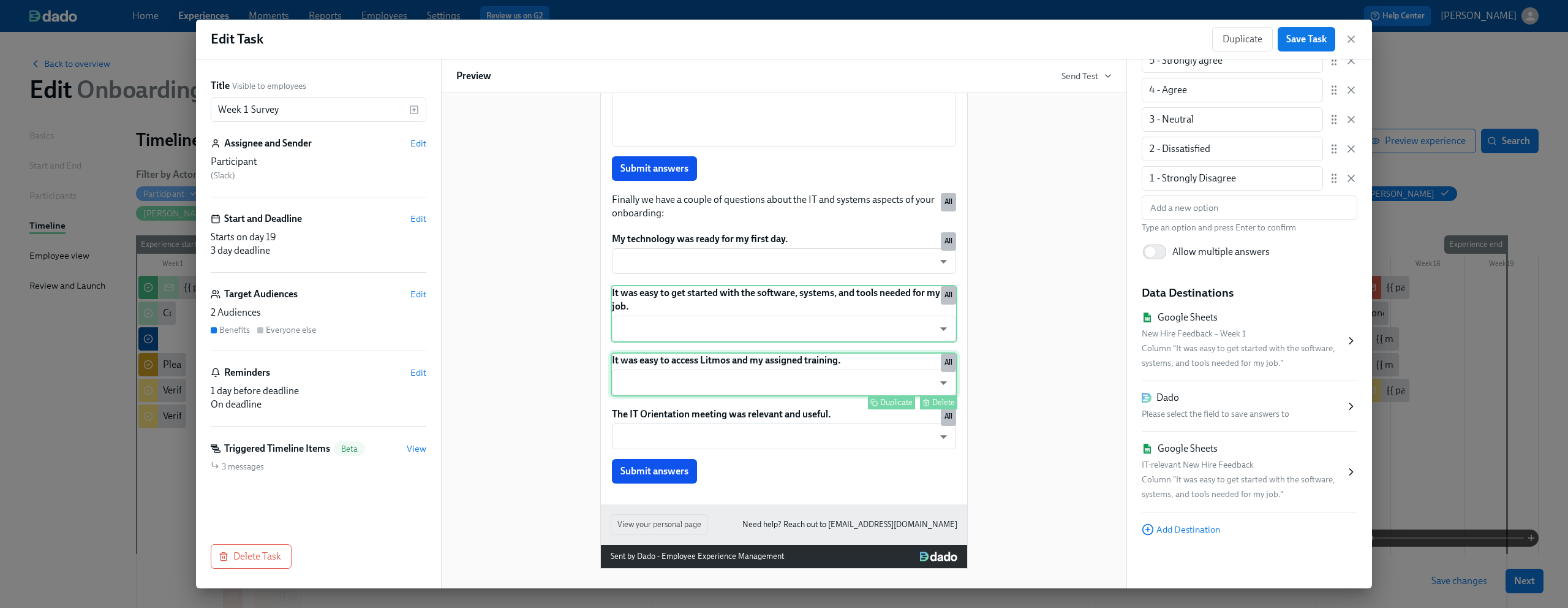
click at [732, 386] on div "It was easy to access Litmos and my assigned training. ​ ​ Duplicate Delete All" at bounding box center [784, 375] width 347 height 44
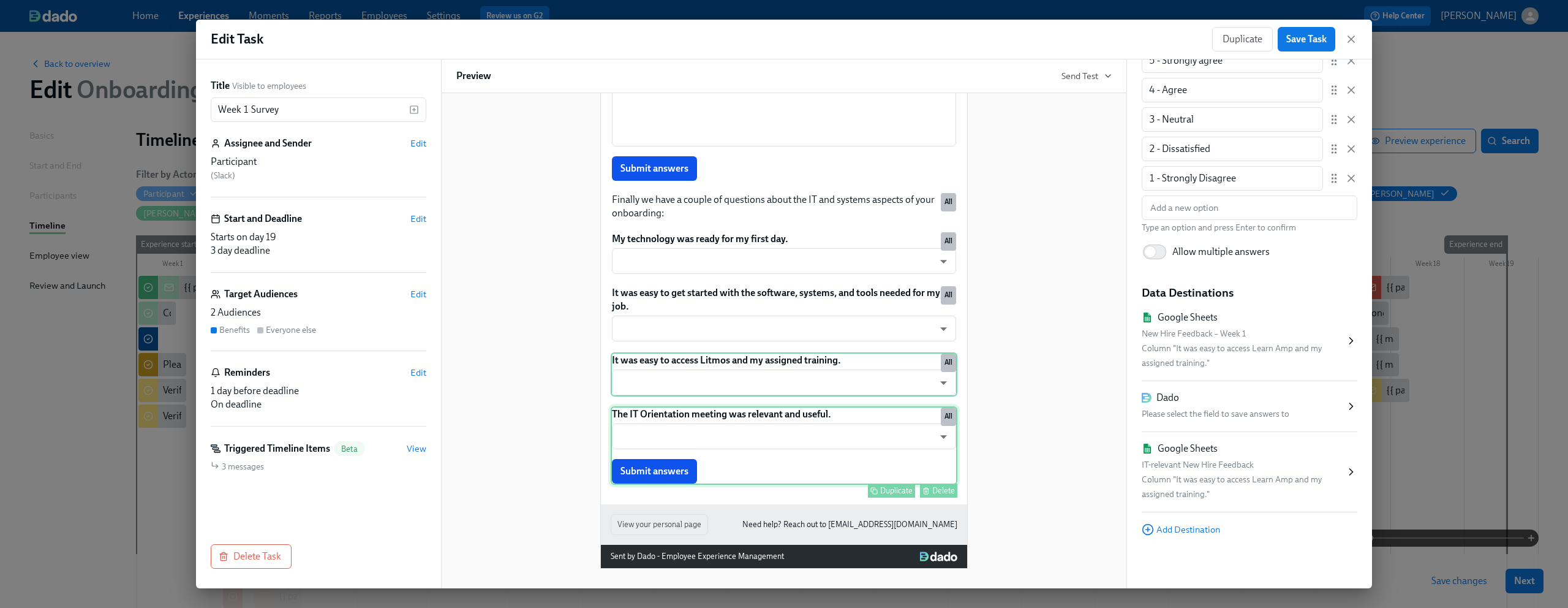
click at [718, 430] on div "The IT Orientation meeting was relevant and useful. ​ ​ Submit answers Duplicat…" at bounding box center [784, 445] width 347 height 78
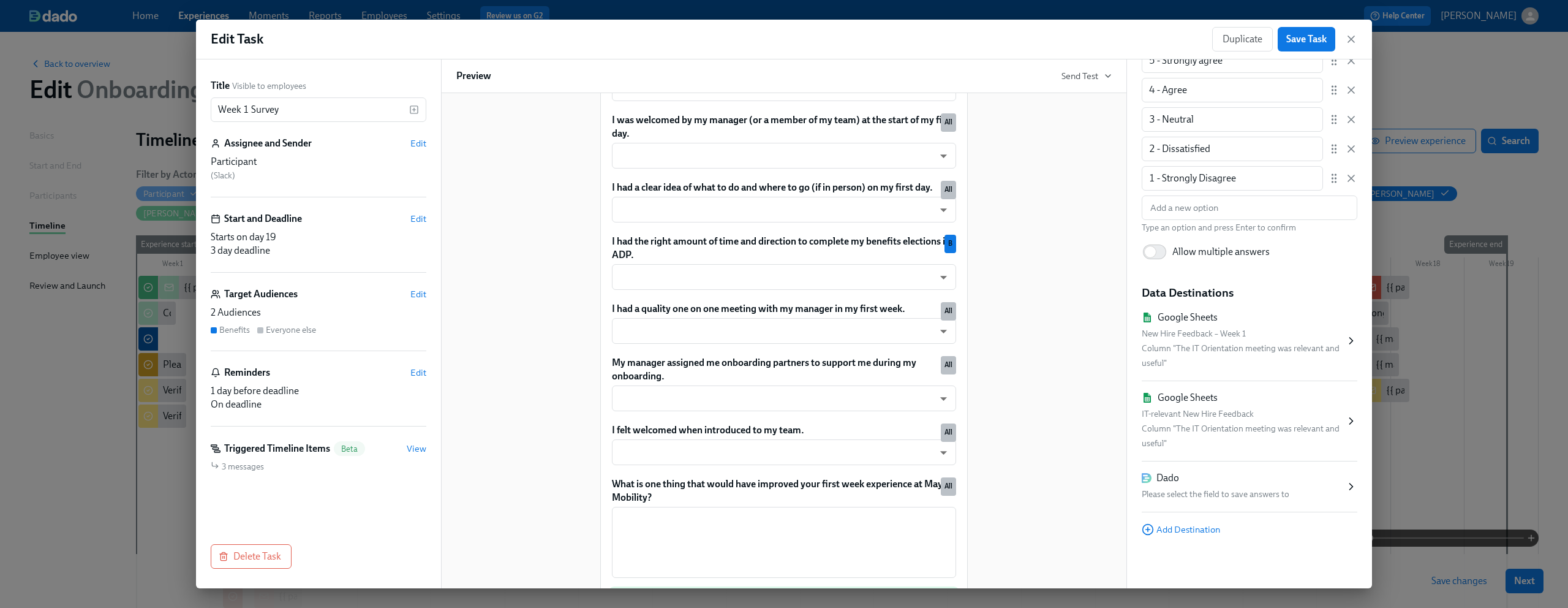
scroll to position [797, 0]
